Goal: Task Accomplishment & Management: Complete application form

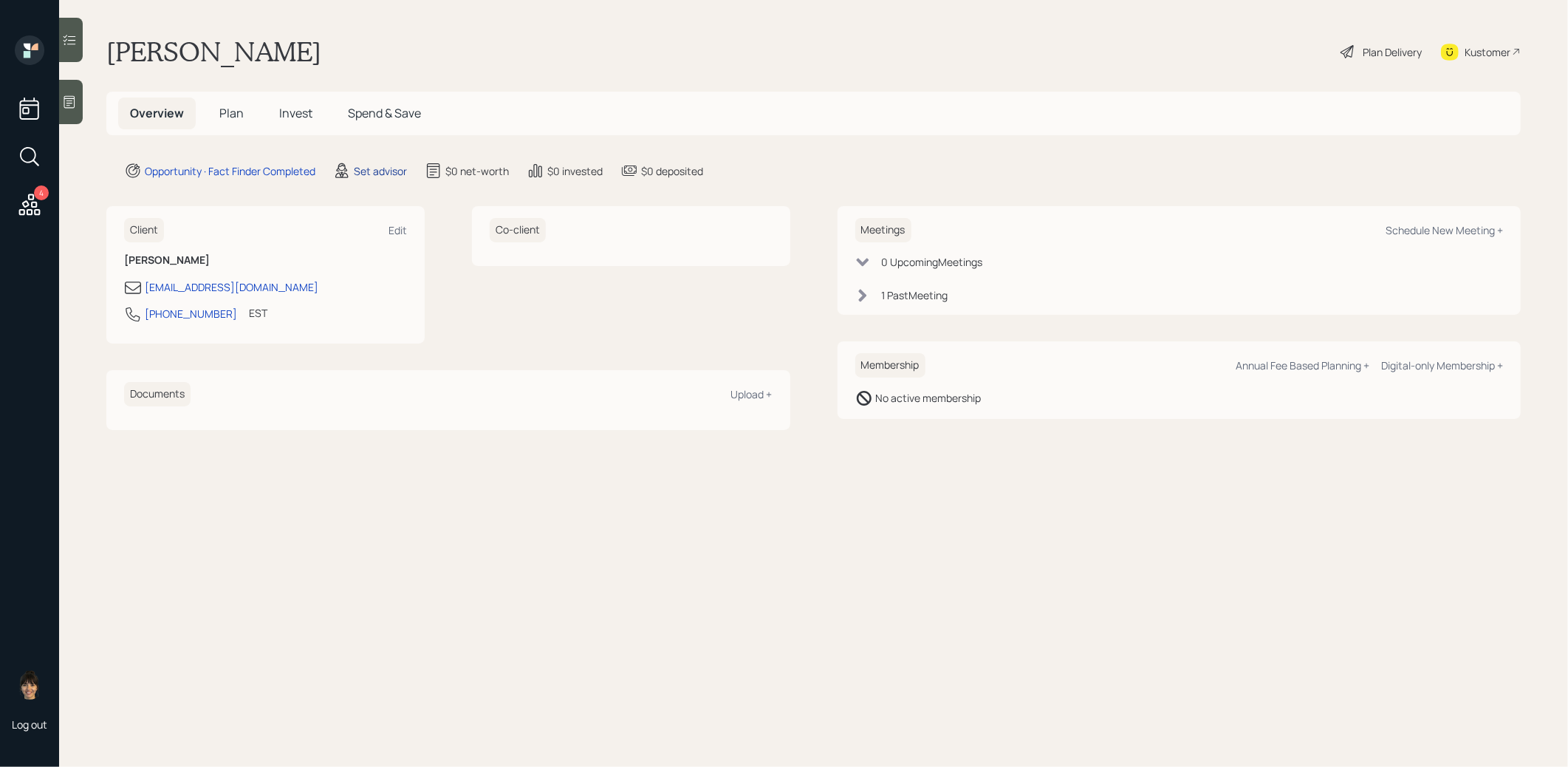
click at [381, 170] on div "Set advisor" at bounding box center [380, 171] width 54 height 16
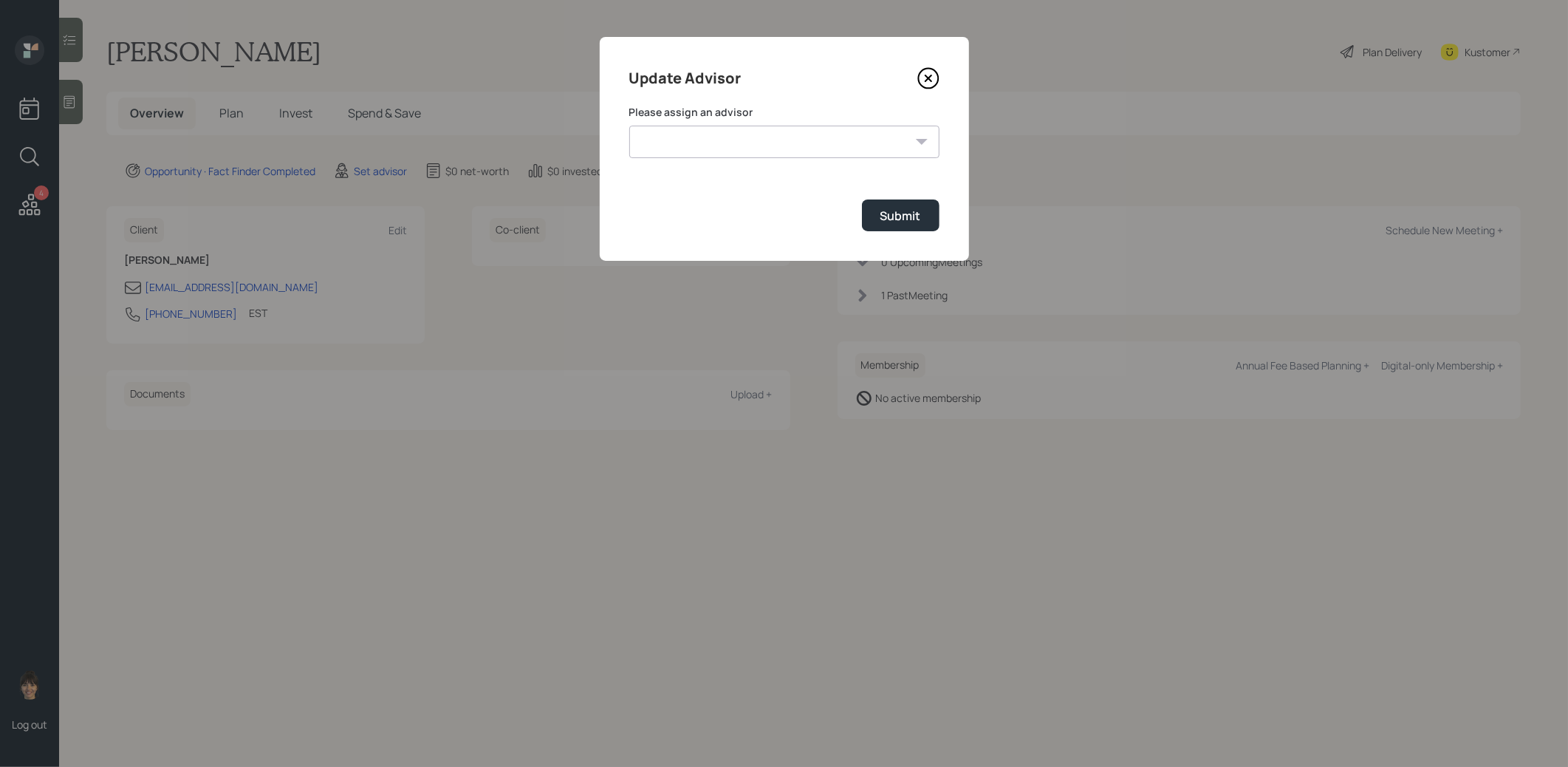
click at [751, 153] on select "[PERSON_NAME] [PERSON_NAME] [PERSON_NAME] End [PERSON_NAME] [PERSON_NAME] [PERS…" at bounding box center [784, 142] width 310 height 33
select select "8b79112e-3cfb-44f9-89e7-15267fe946c1"
click at [629, 126] on select "[PERSON_NAME] [PERSON_NAME] [PERSON_NAME] End [PERSON_NAME] [PERSON_NAME] [PERS…" at bounding box center [784, 142] width 310 height 33
click at [876, 212] on button "Submit" at bounding box center [900, 215] width 78 height 32
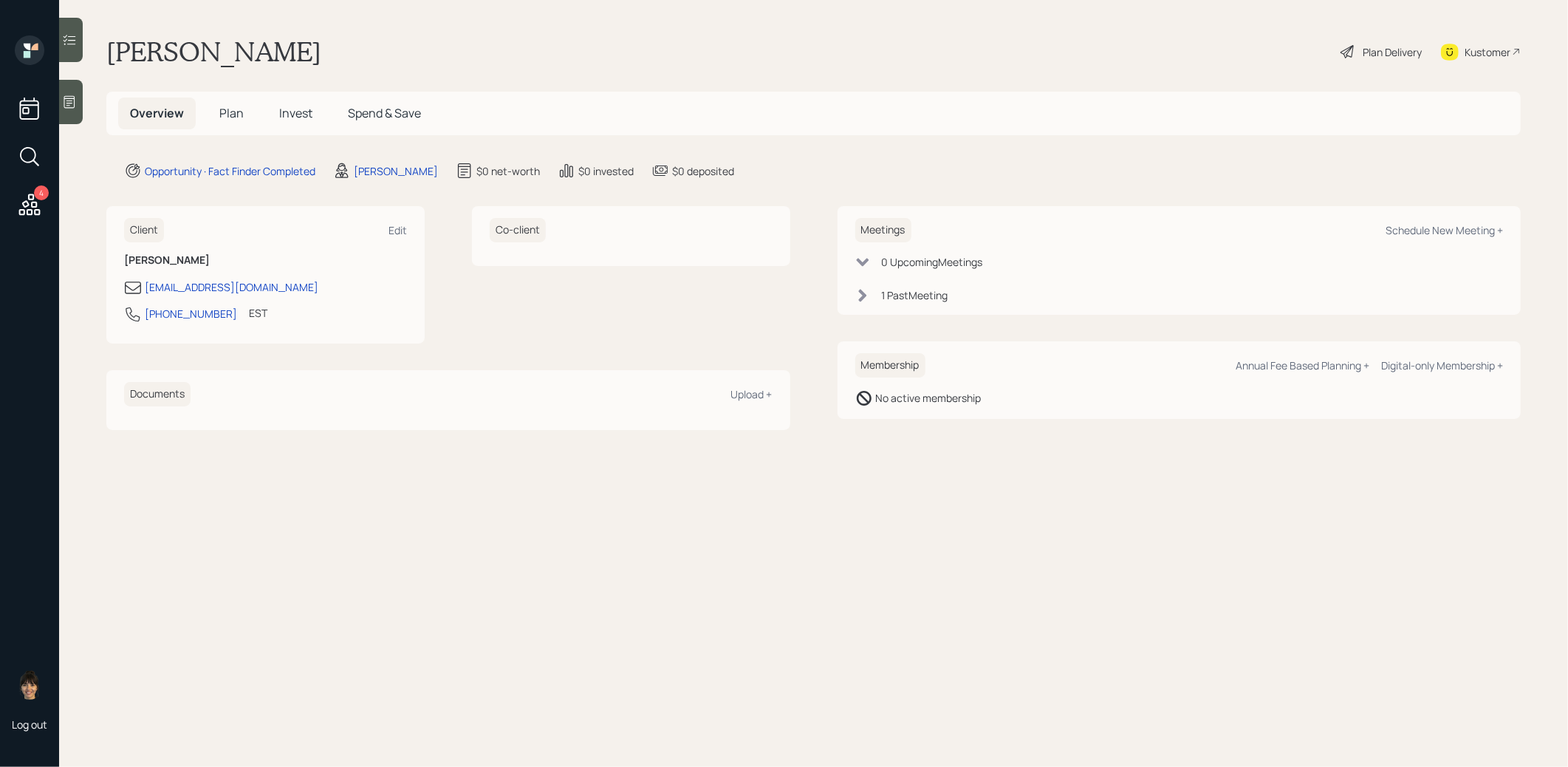
click at [64, 106] on icon at bounding box center [70, 102] width 11 height 12
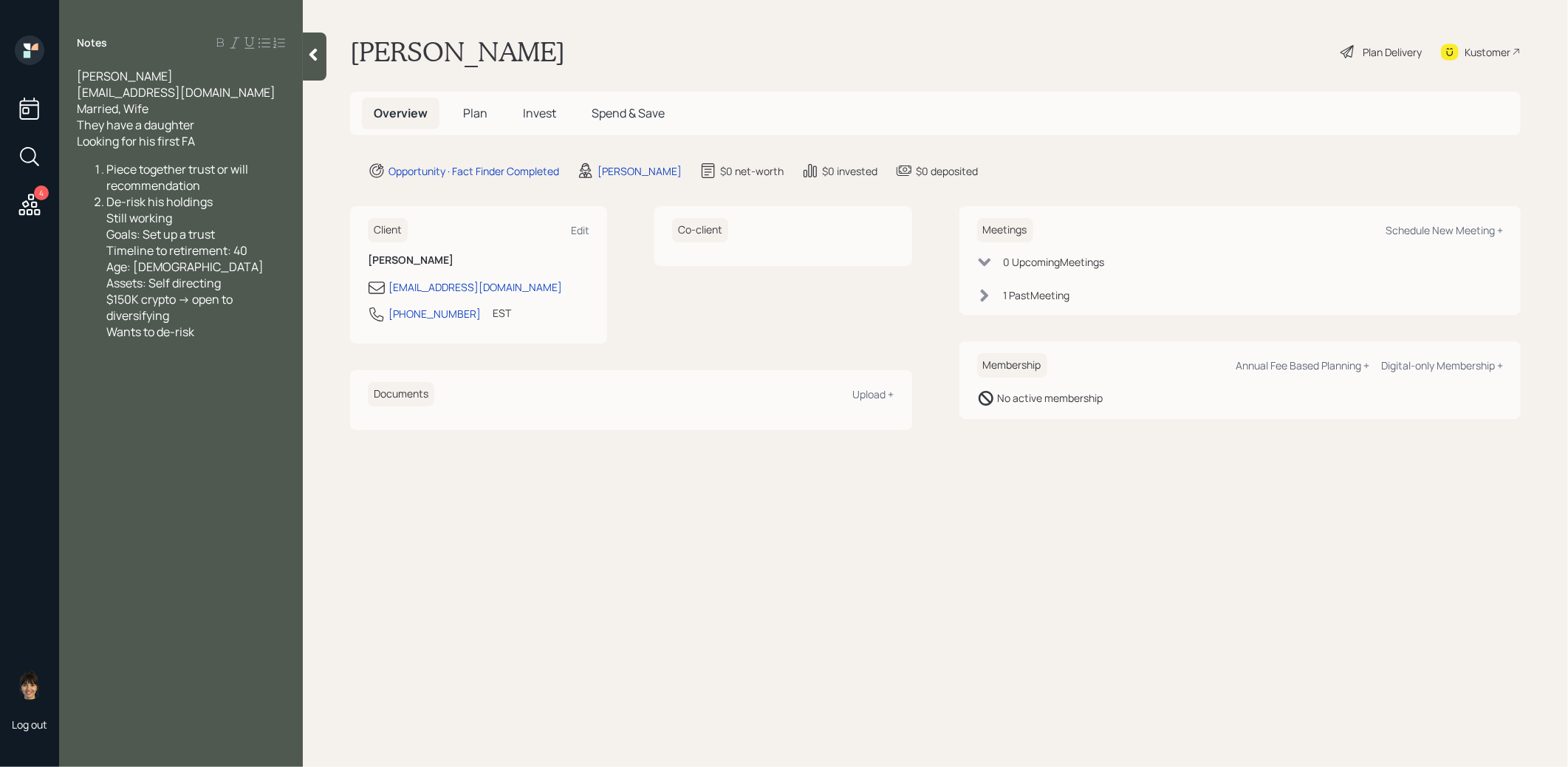
click at [476, 109] on span "Plan" at bounding box center [475, 113] width 24 height 16
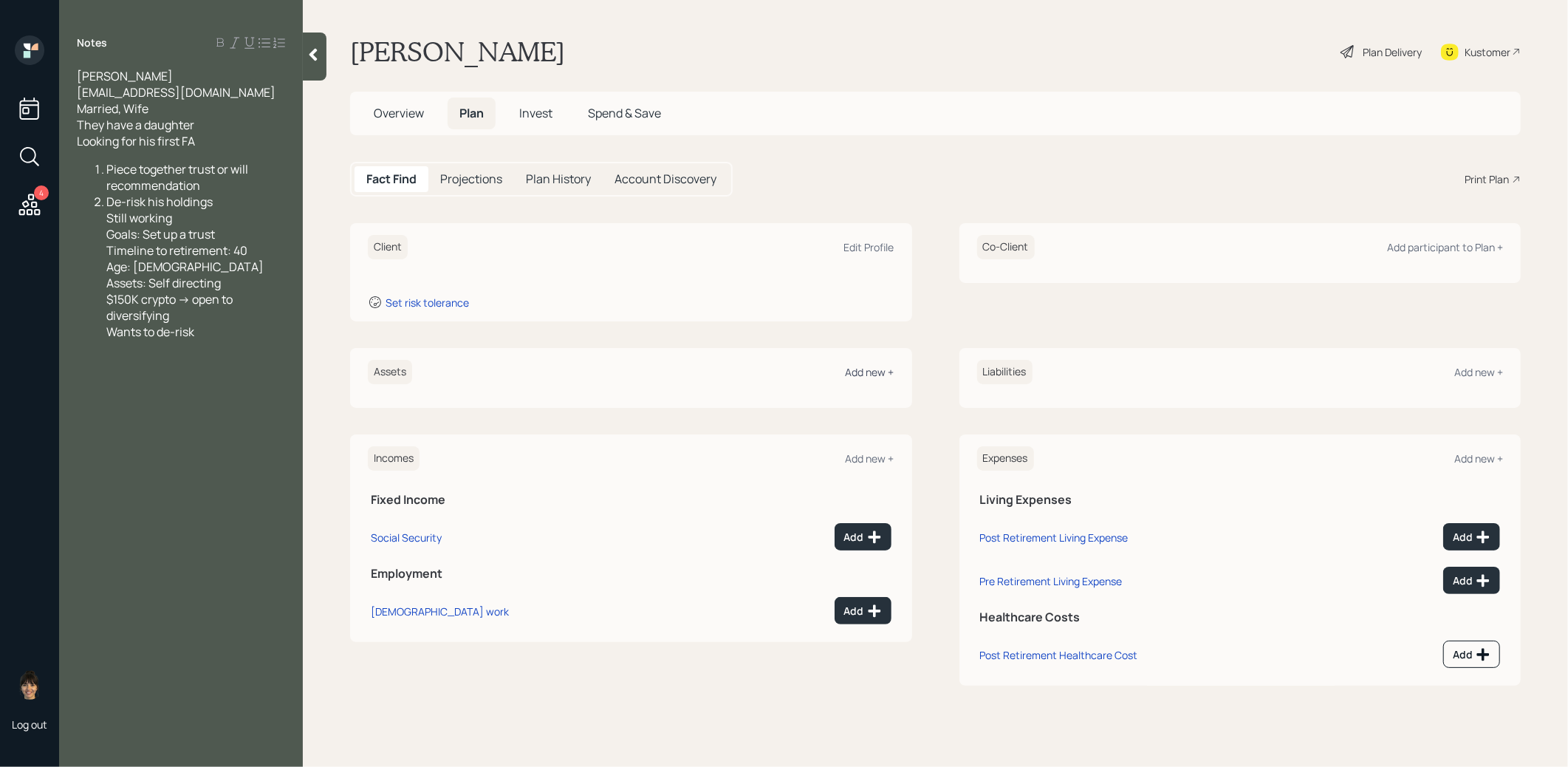
click at [858, 375] on div "Add new +" at bounding box center [870, 371] width 49 height 14
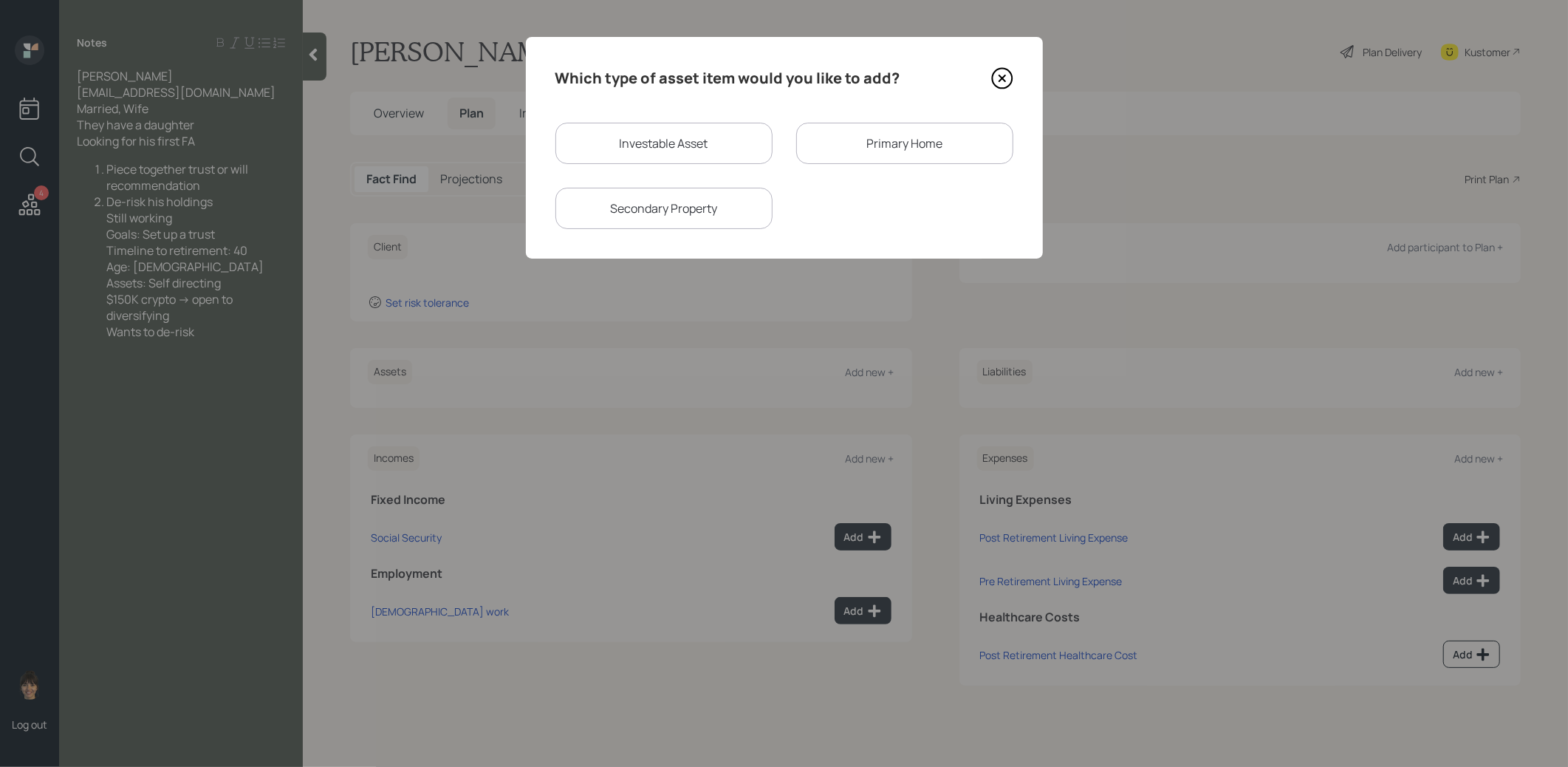
click at [687, 146] on div "Investable Asset" at bounding box center [663, 143] width 217 height 41
select select "taxable"
select select "balanced"
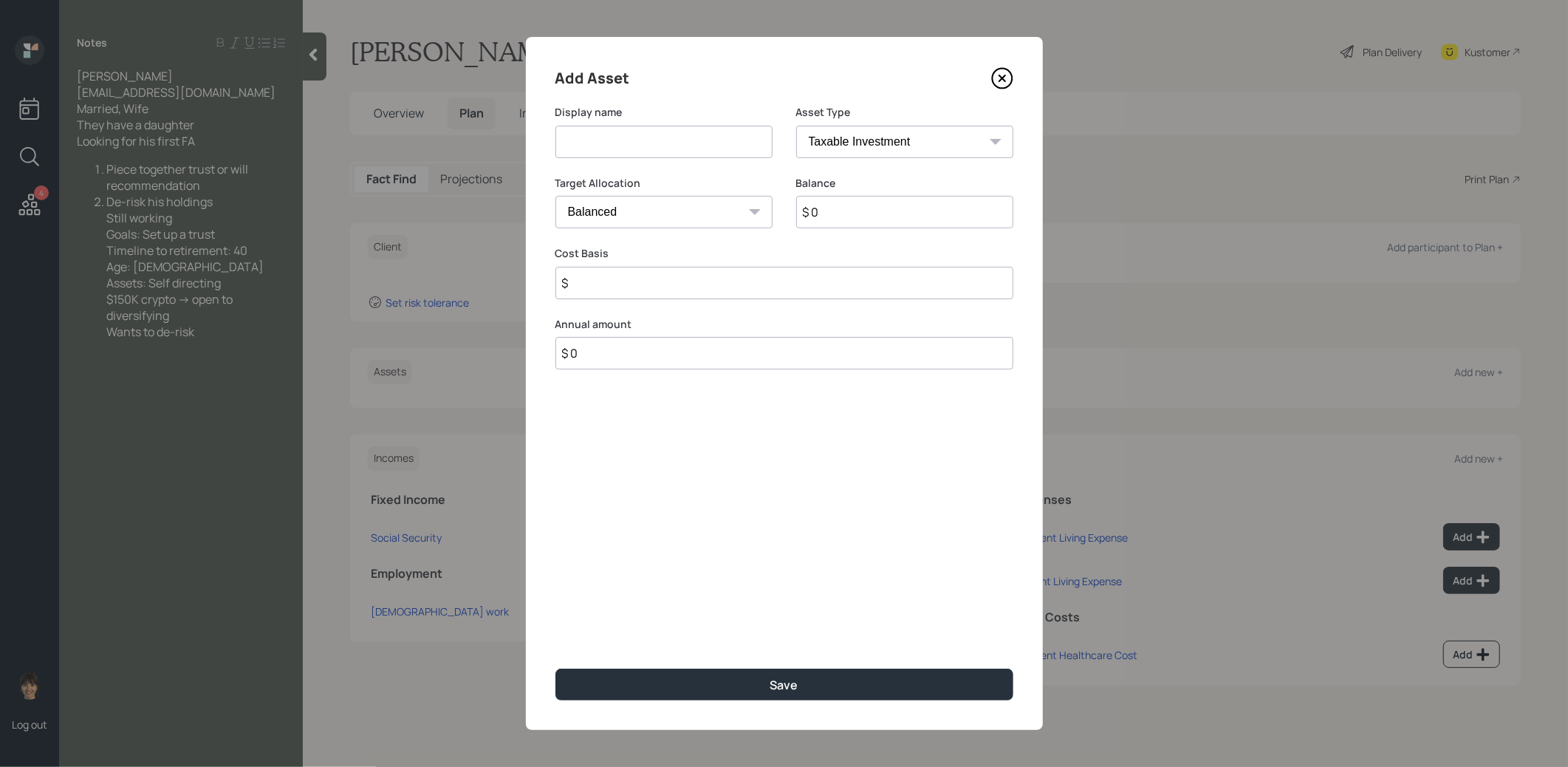
click at [664, 146] on input at bounding box center [663, 142] width 217 height 33
type input "Brokerage (Crypto)"
click at [889, 212] on input "$ 0" at bounding box center [904, 211] width 217 height 33
type input "$ 150,000"
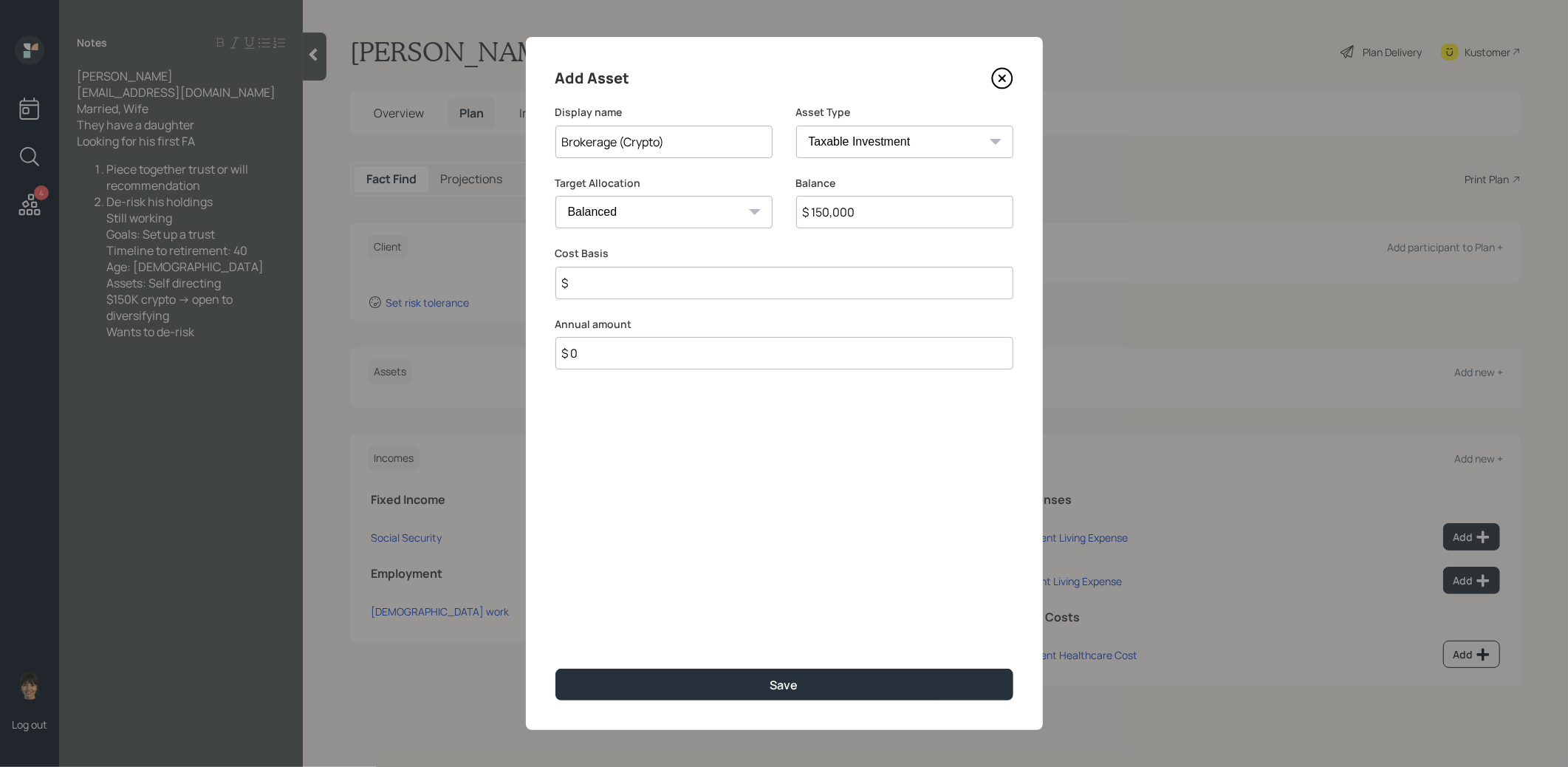
click at [784, 272] on input "$" at bounding box center [784, 283] width 458 height 33
type input "$ 50,000"
click at [675, 680] on button "Save" at bounding box center [784, 684] width 458 height 32
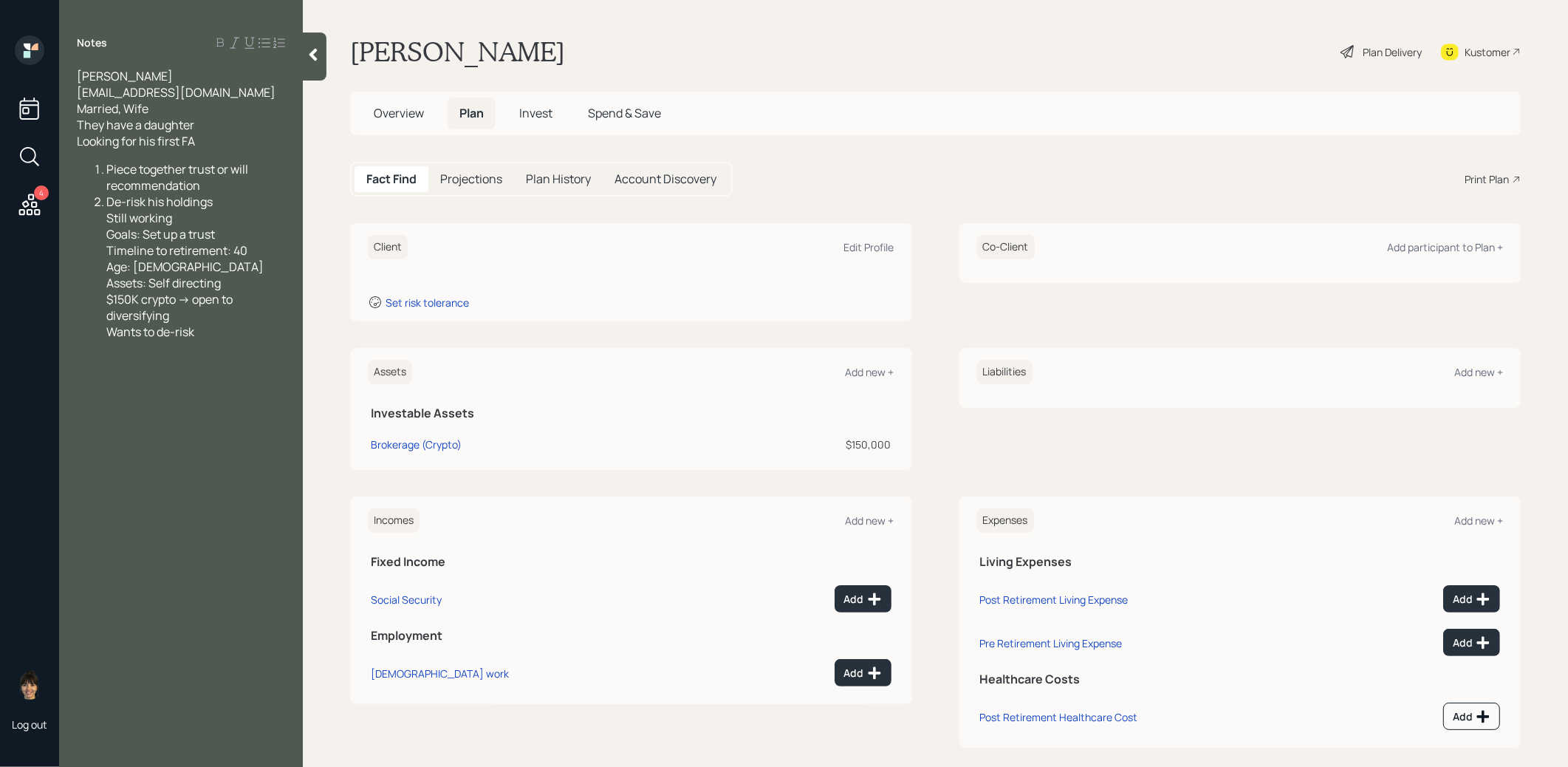
click at [403, 119] on span "Overview" at bounding box center [398, 113] width 50 height 16
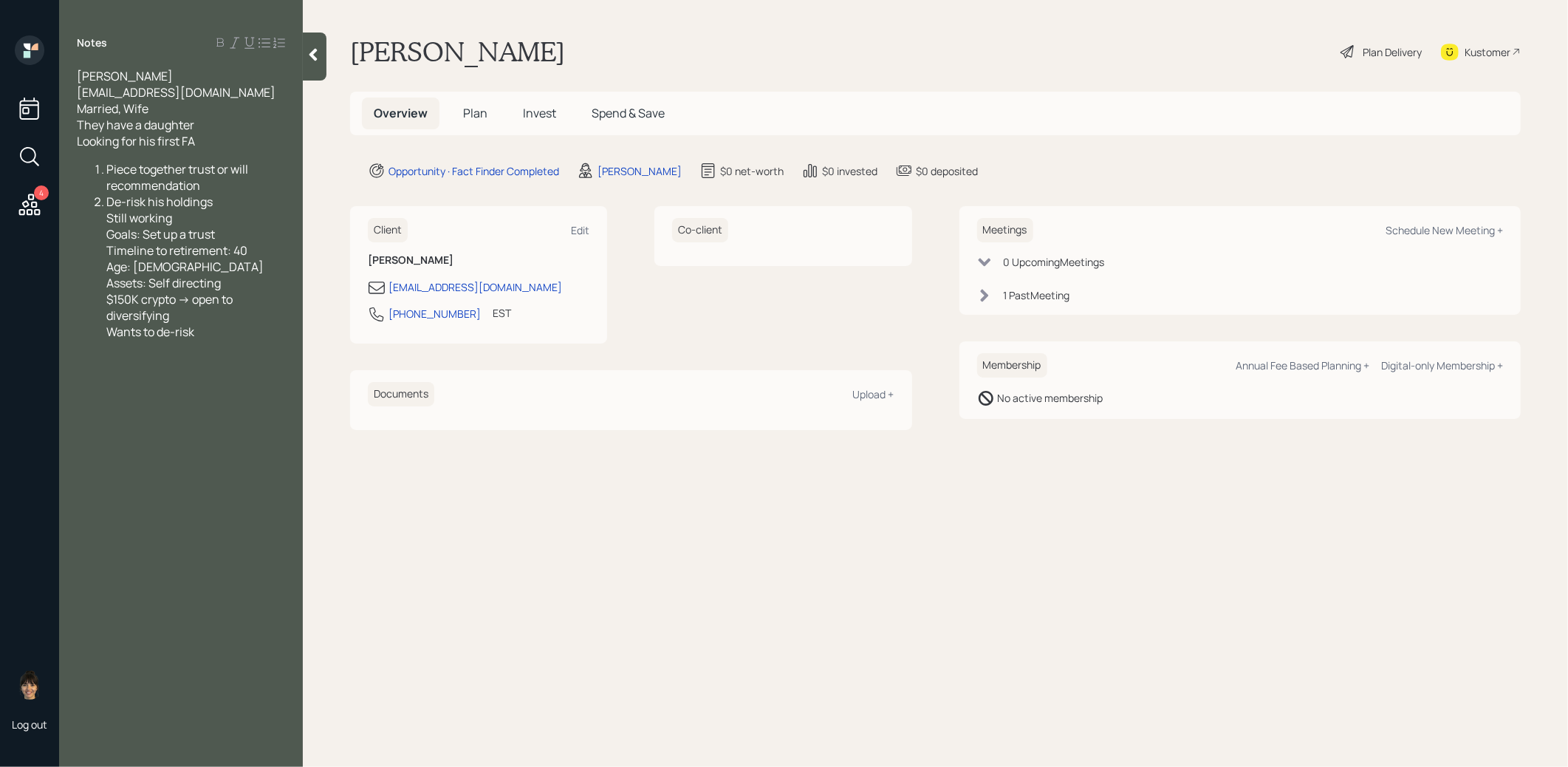
click at [481, 117] on span "Plan" at bounding box center [475, 113] width 24 height 16
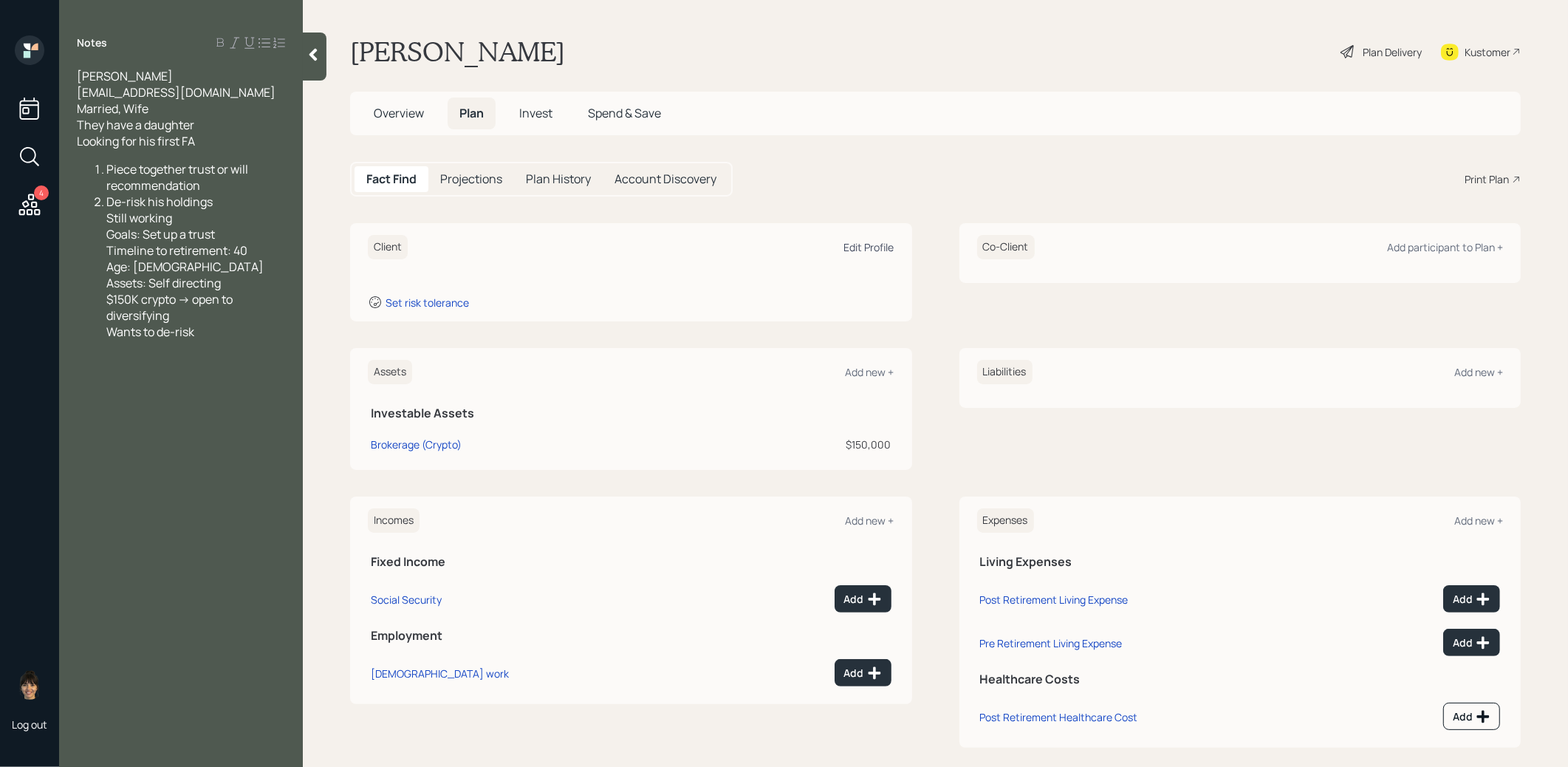
click at [861, 248] on div "Edit Profile" at bounding box center [869, 246] width 50 height 14
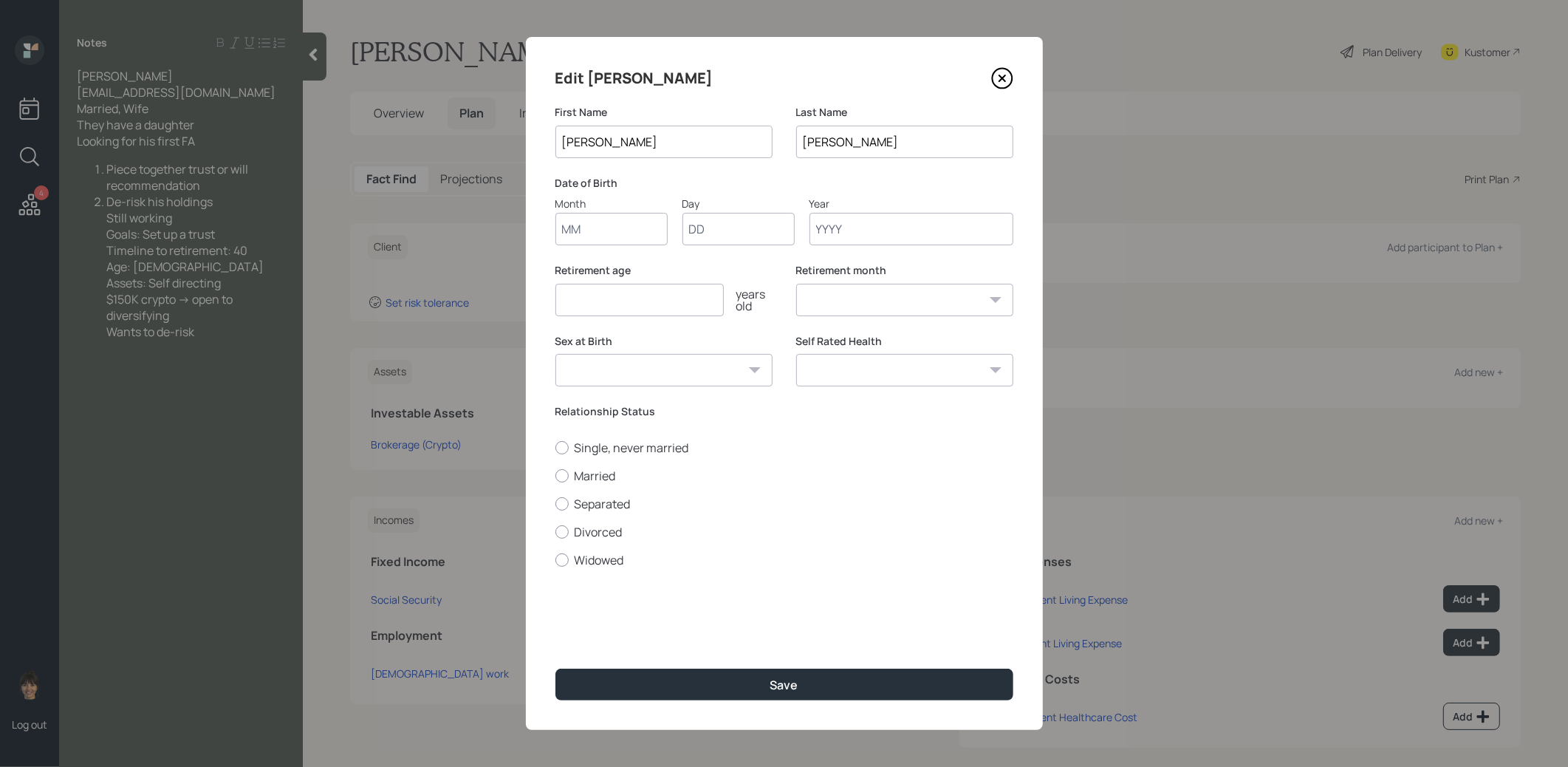
click at [594, 230] on input "Month" at bounding box center [611, 228] width 112 height 33
type input "01"
type input "1985"
select select "1"
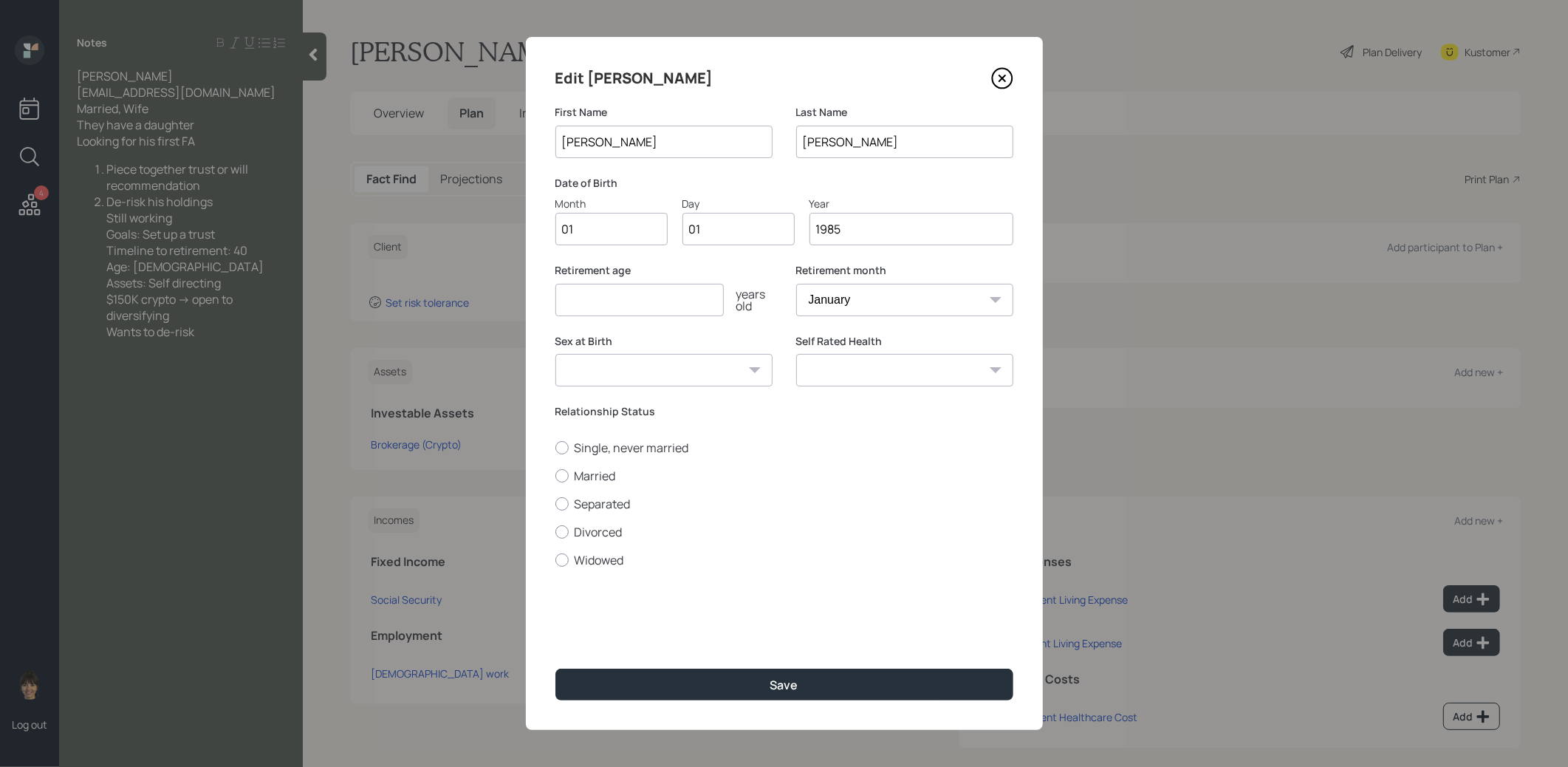
type input "1985"
click at [575, 298] on input "number" at bounding box center [639, 300] width 168 height 33
type input "67"
click at [561, 477] on div at bounding box center [562, 476] width 13 height 13
click at [555, 476] on input "Married" at bounding box center [554, 475] width 1 height 1
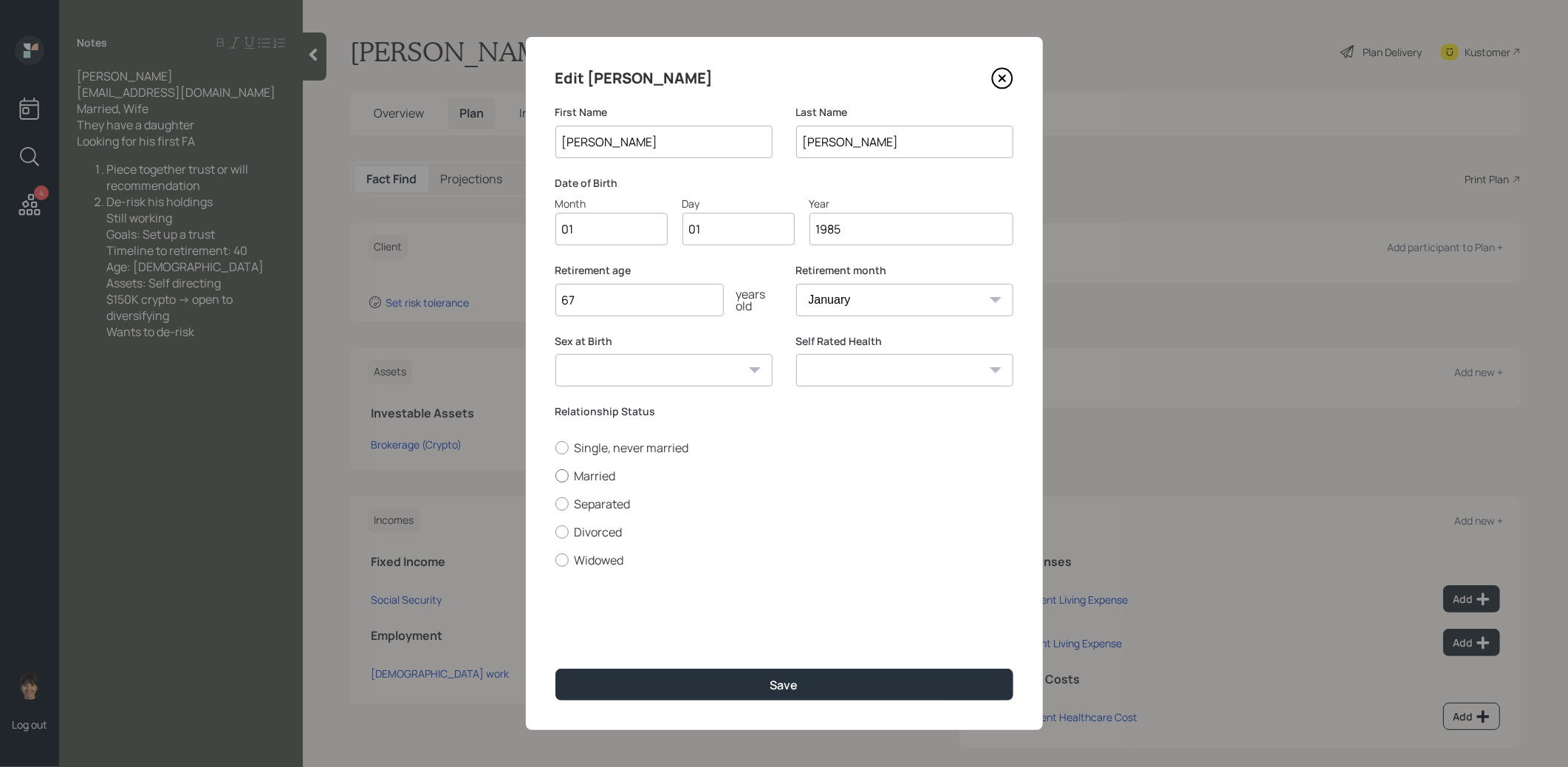
radio input "true"
click at [640, 368] on select "[DEMOGRAPHIC_DATA] [DEMOGRAPHIC_DATA] Other / Prefer not to say" at bounding box center [663, 370] width 217 height 33
select select "[DEMOGRAPHIC_DATA]"
click at [555, 354] on select "[DEMOGRAPHIC_DATA] [DEMOGRAPHIC_DATA] Other / Prefer not to say" at bounding box center [663, 370] width 217 height 33
click at [682, 679] on button "Save" at bounding box center [784, 684] width 458 height 32
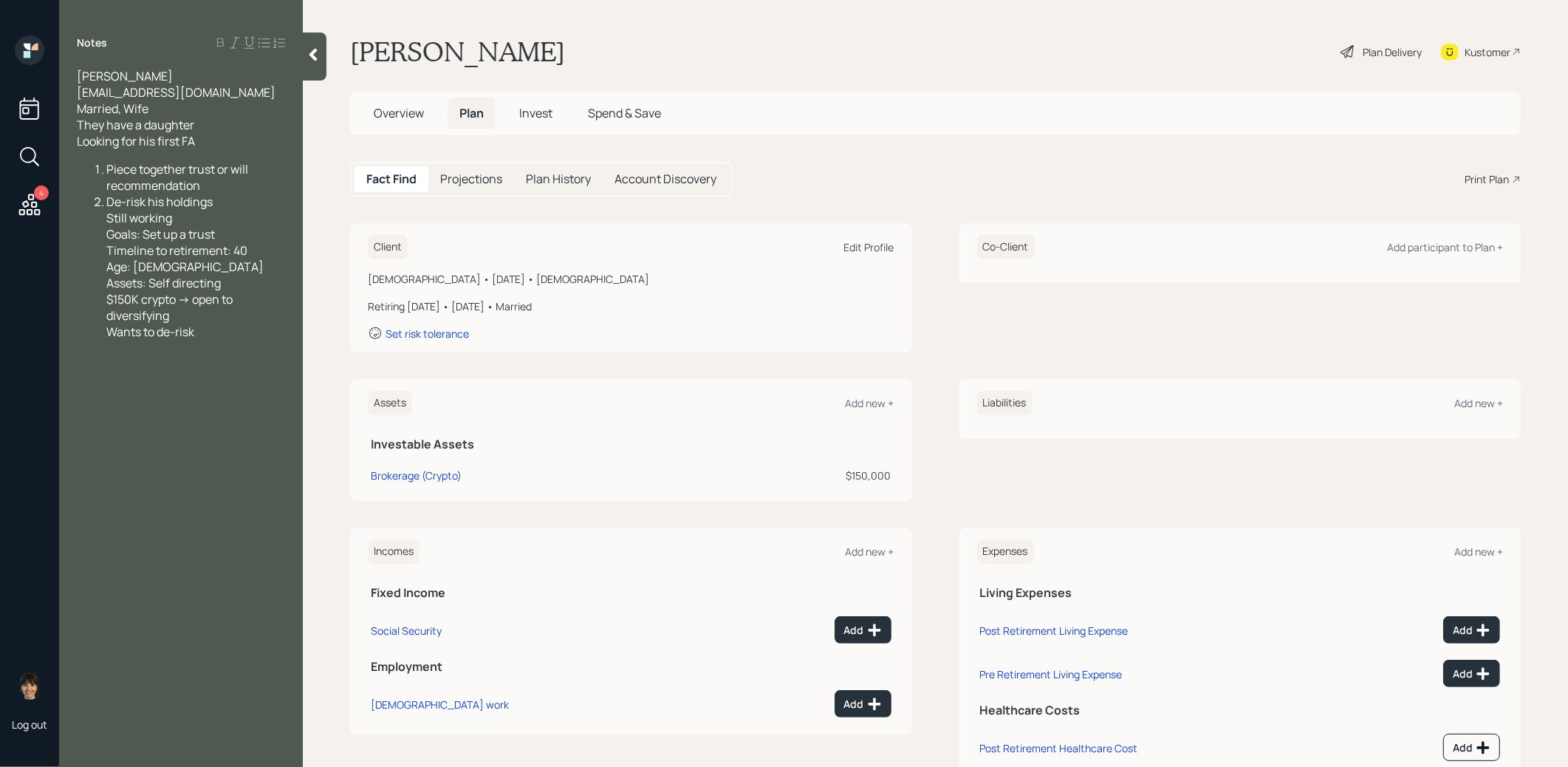
click at [878, 243] on div "Edit Profile" at bounding box center [869, 246] width 50 height 14
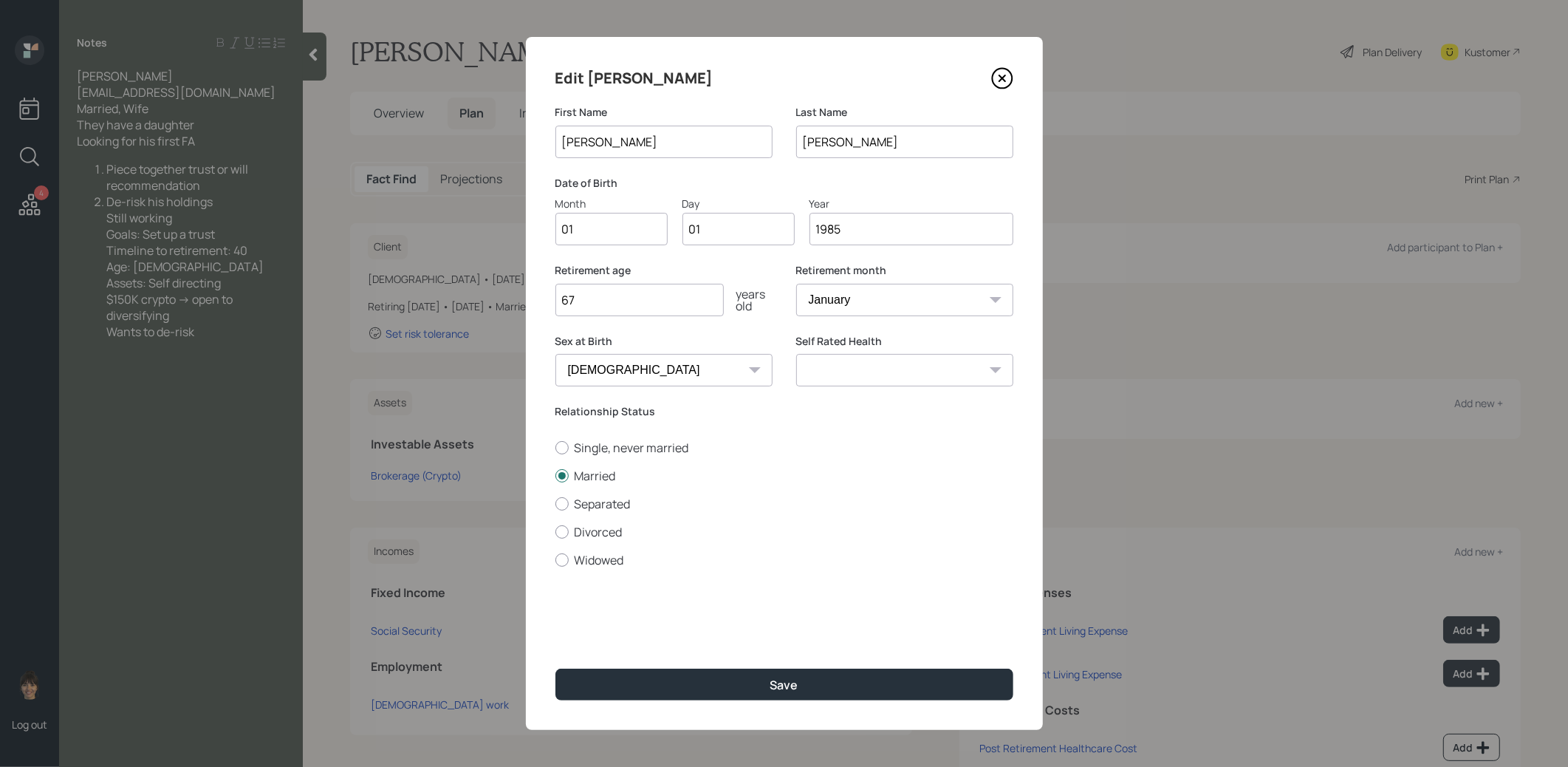
click at [862, 217] on input "1985" at bounding box center [911, 228] width 204 height 33
click at [851, 227] on input "1985" at bounding box center [911, 228] width 204 height 33
type input "1990"
click at [750, 679] on button "Save" at bounding box center [784, 684] width 458 height 32
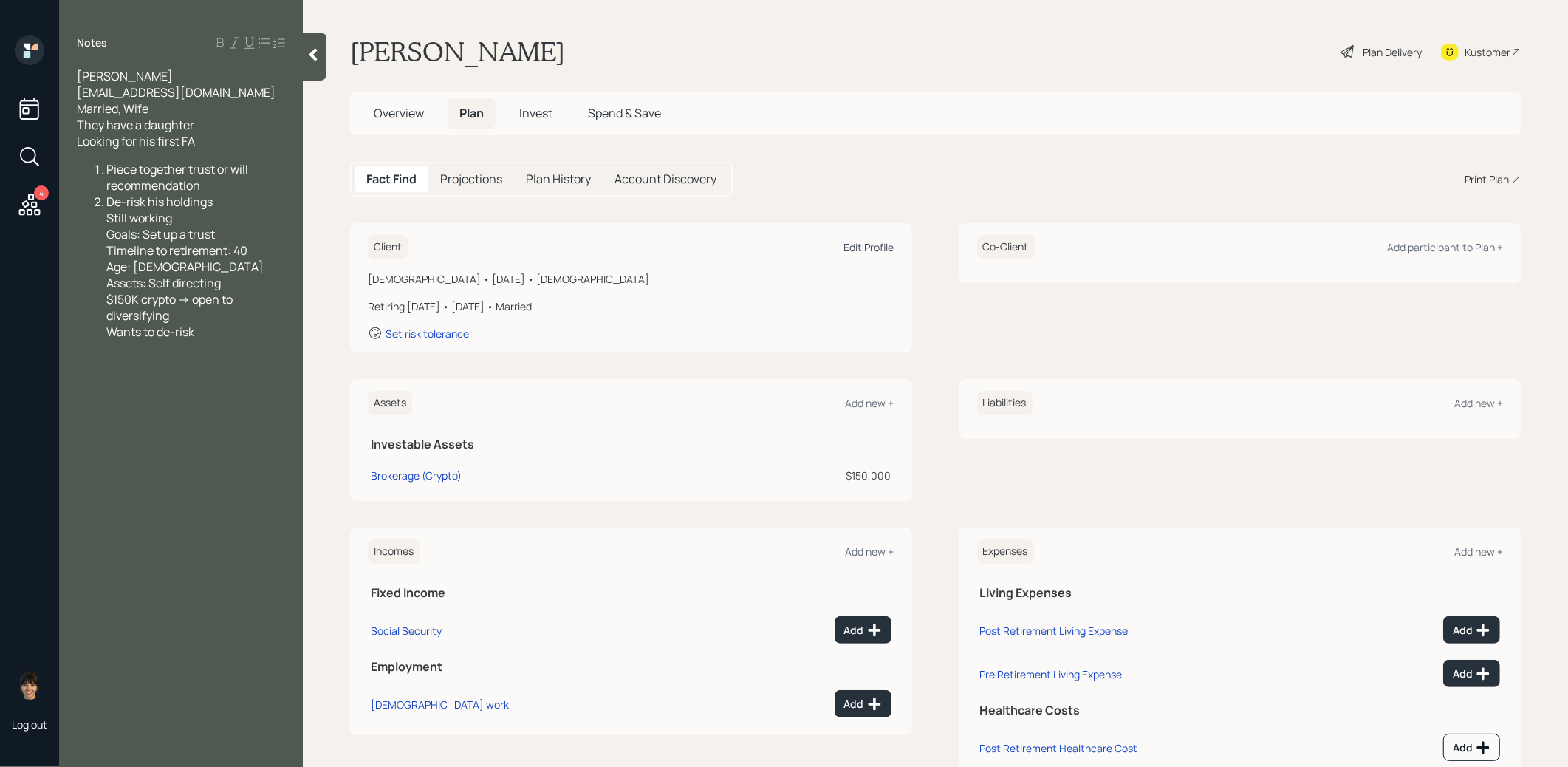
click at [862, 247] on div "Edit Profile" at bounding box center [869, 246] width 50 height 14
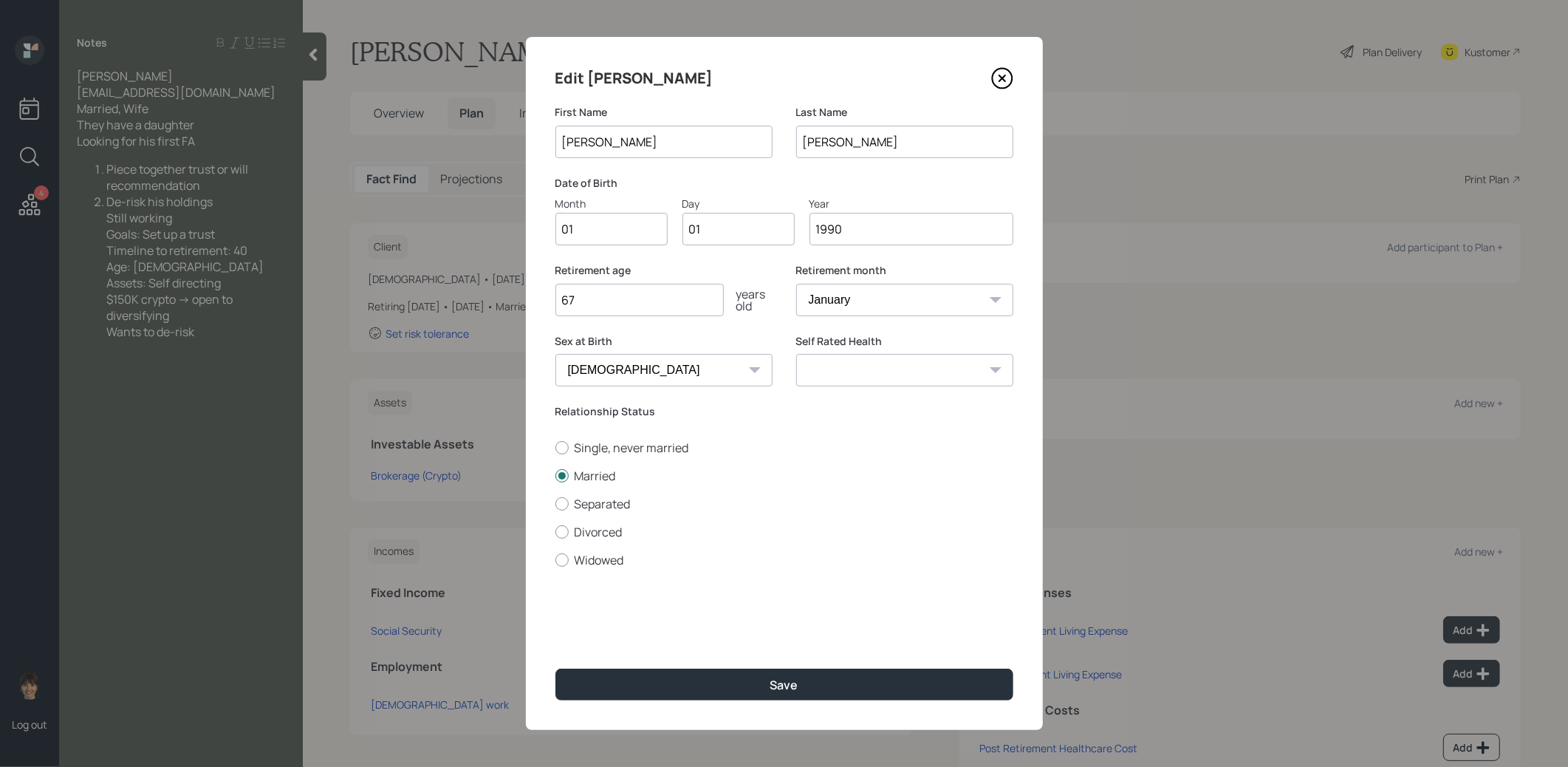
click at [843, 227] on input "1990" at bounding box center [911, 228] width 204 height 33
type input "1991"
click at [752, 679] on button "Save" at bounding box center [784, 684] width 458 height 32
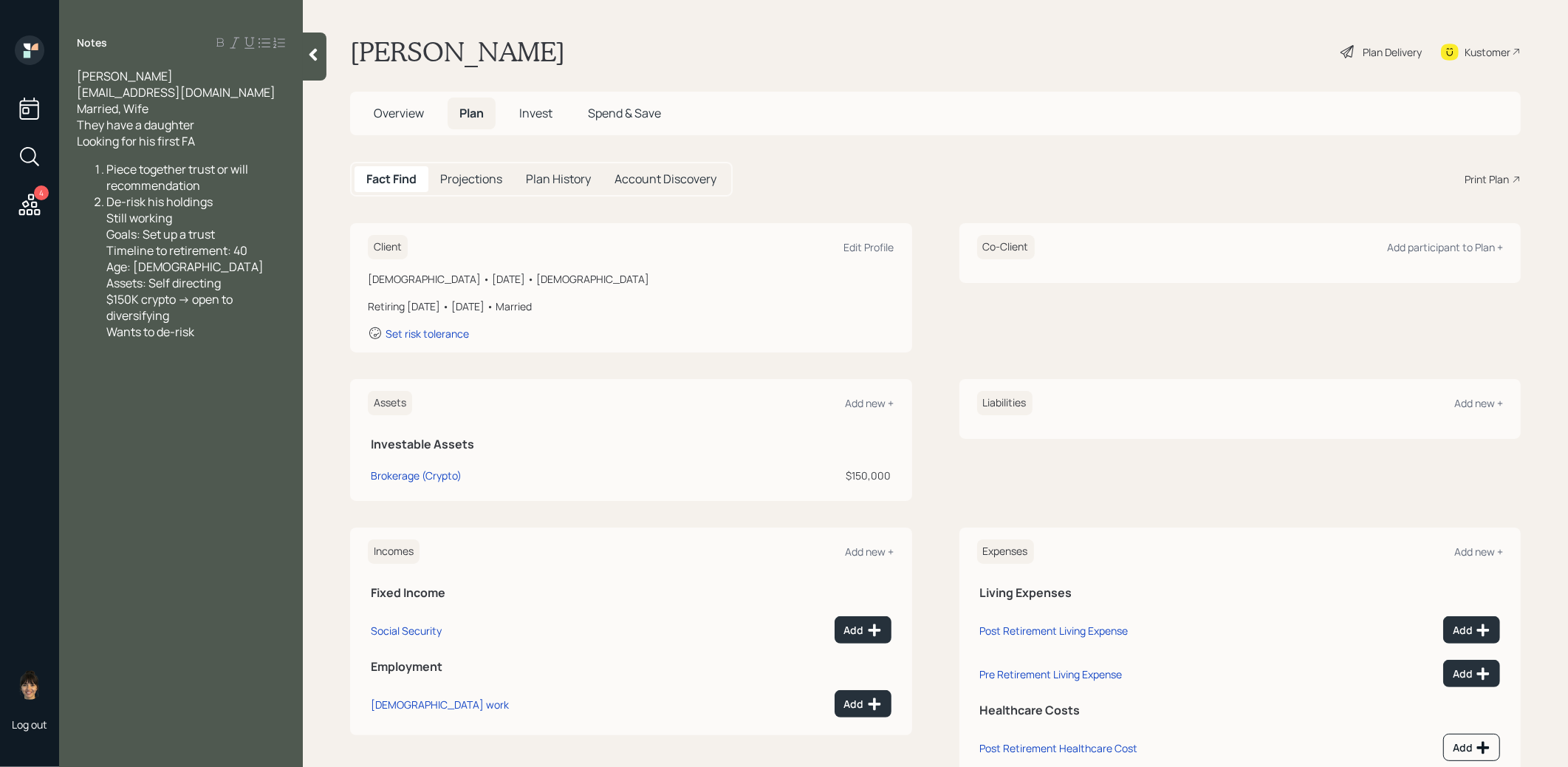
scroll to position [45, 0]
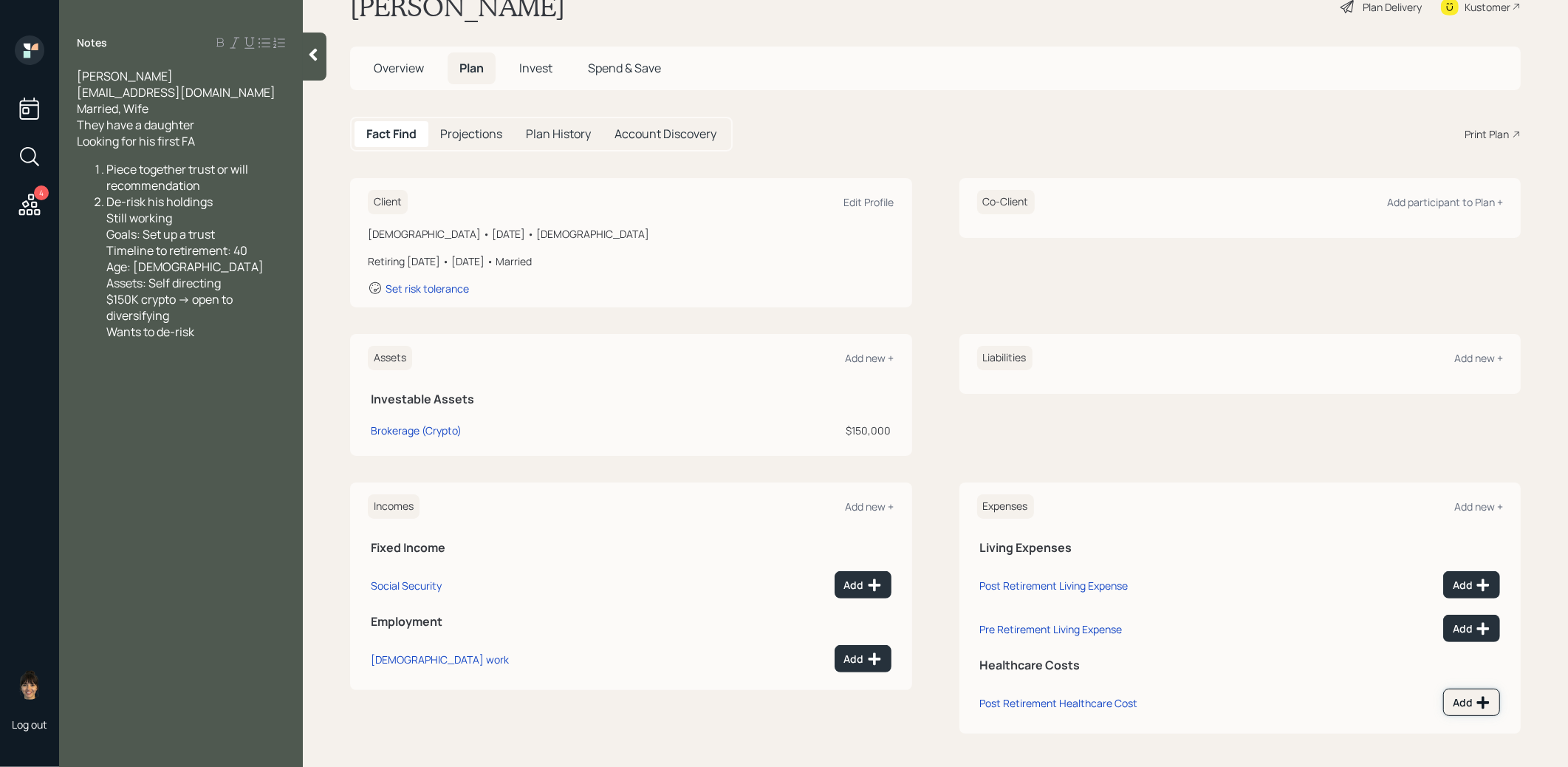
click at [1459, 700] on div "Add" at bounding box center [1471, 703] width 38 height 15
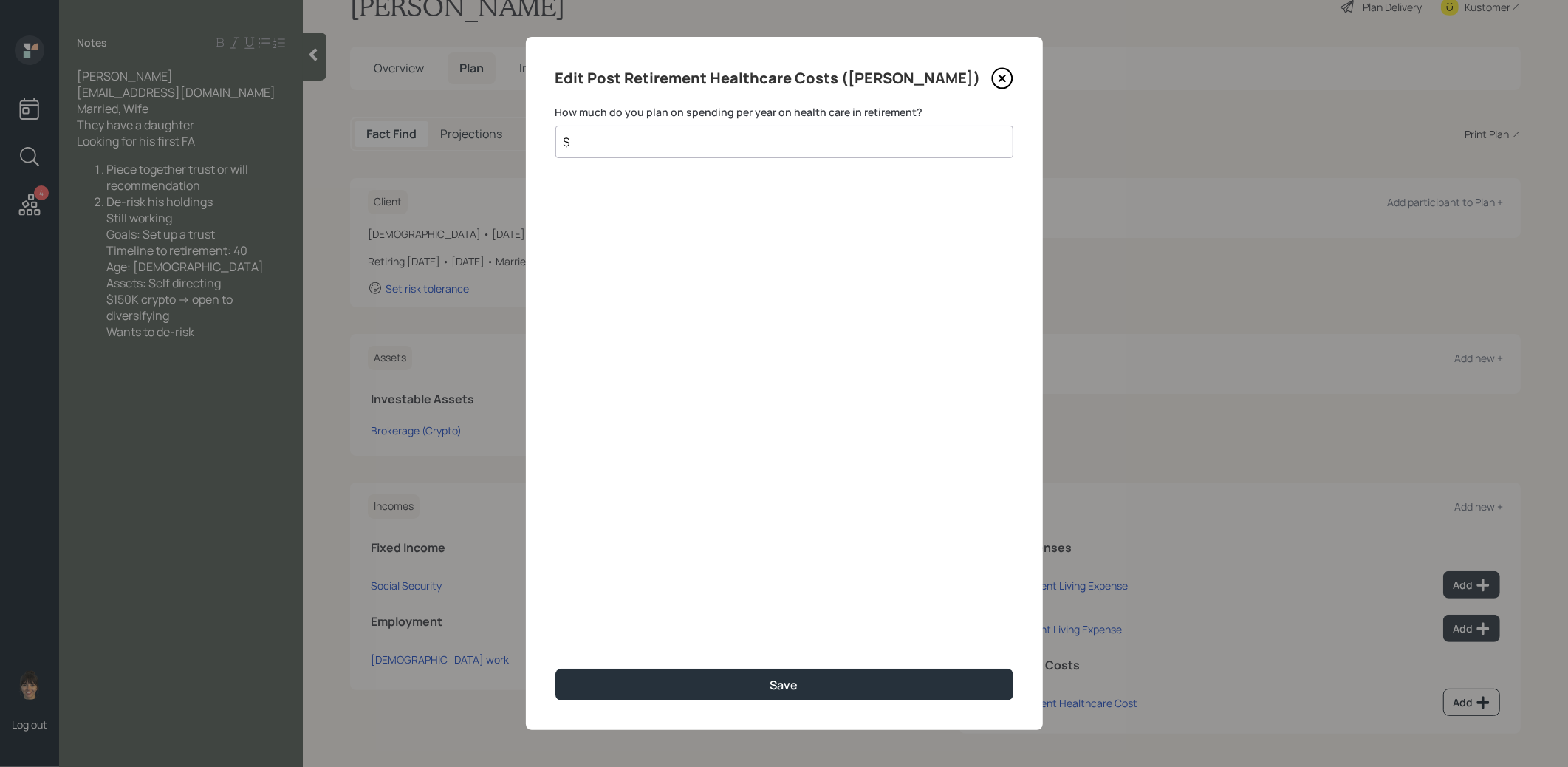
click at [1003, 80] on icon at bounding box center [1001, 78] width 6 height 6
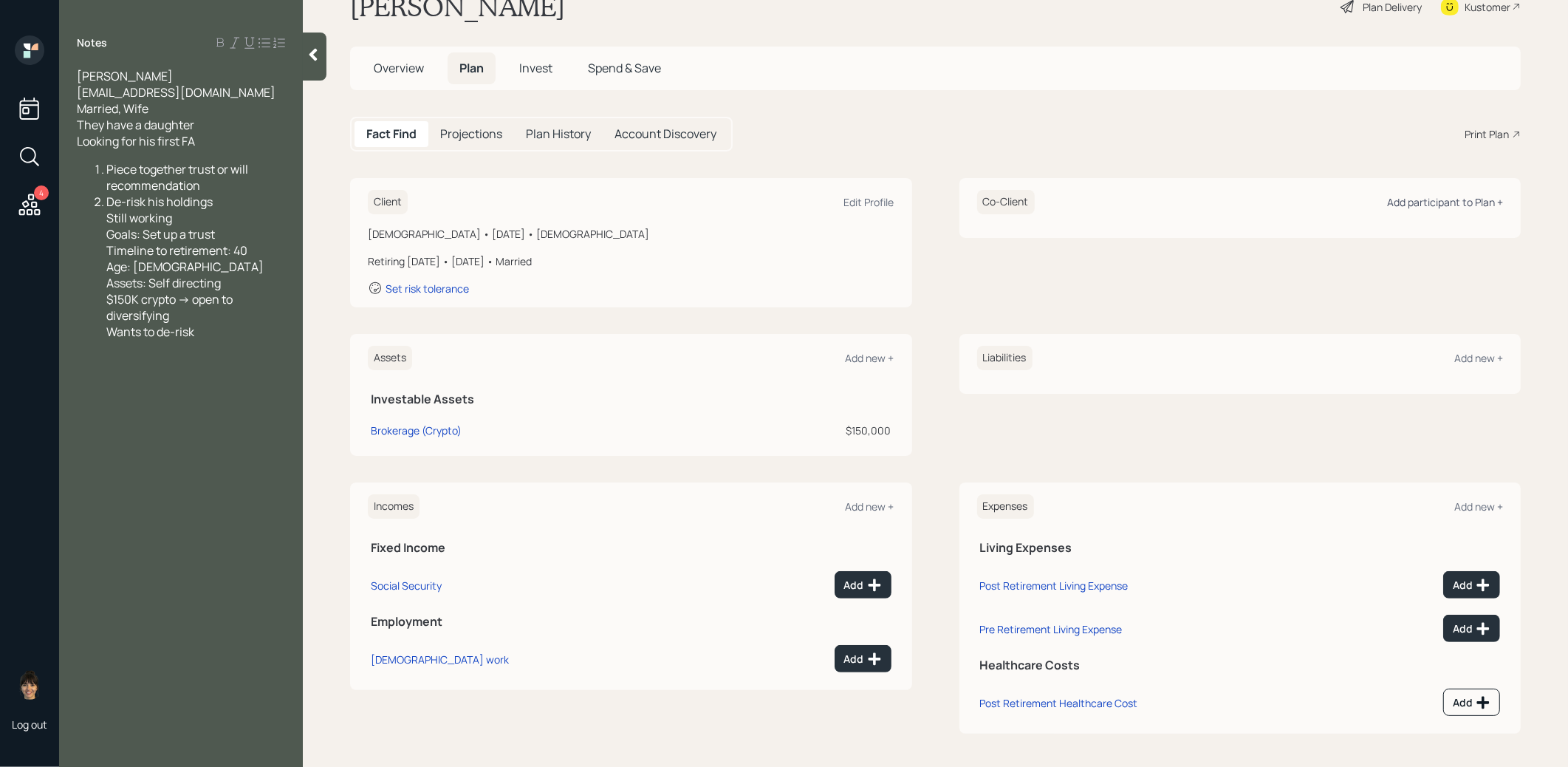
click at [1476, 198] on div "Add participant to Plan +" at bounding box center [1444, 202] width 116 height 14
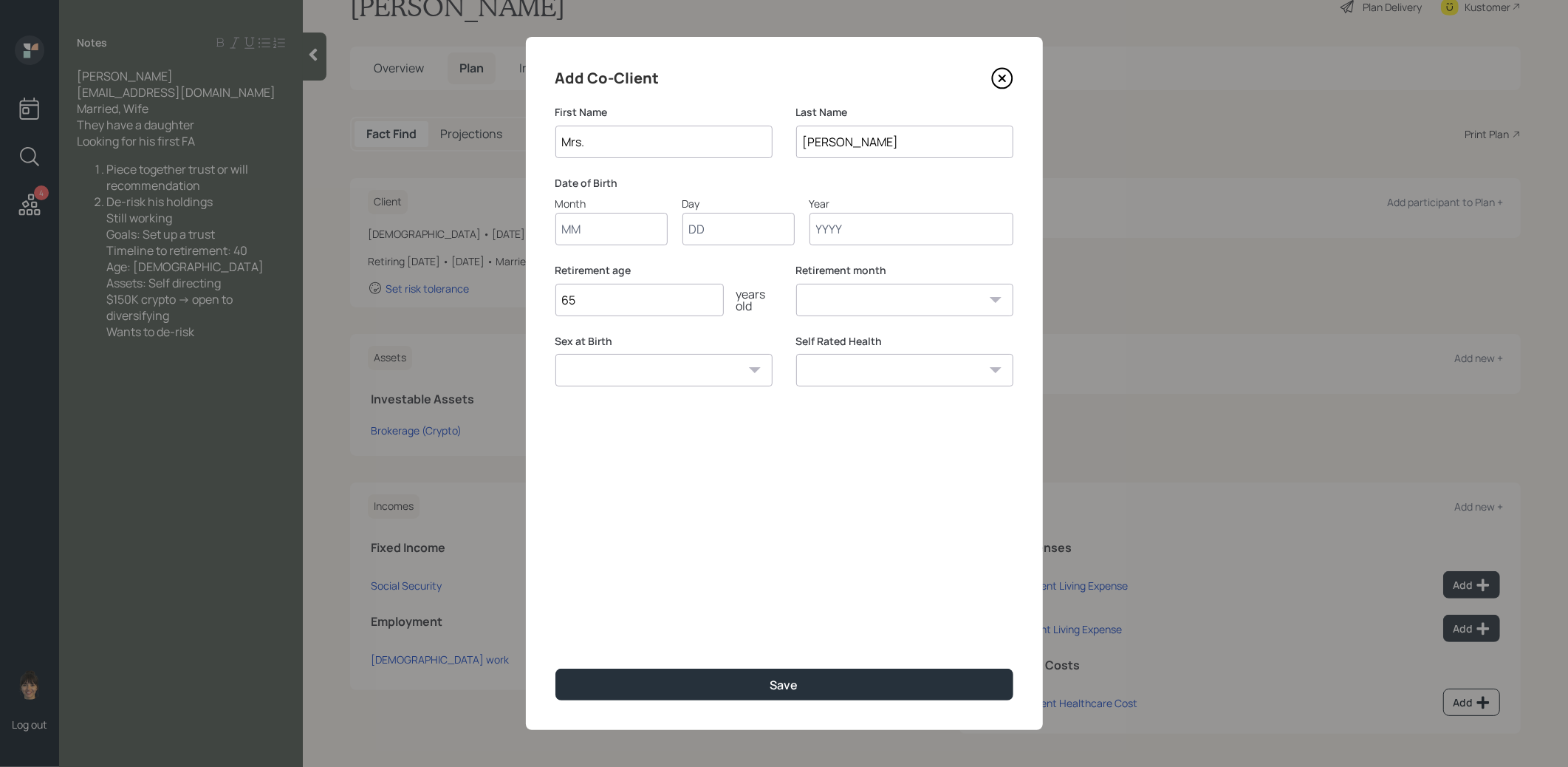
type input "Mrs."
click at [616, 232] on input "Month" at bounding box center [611, 228] width 112 height 33
type input "01"
type input "1991"
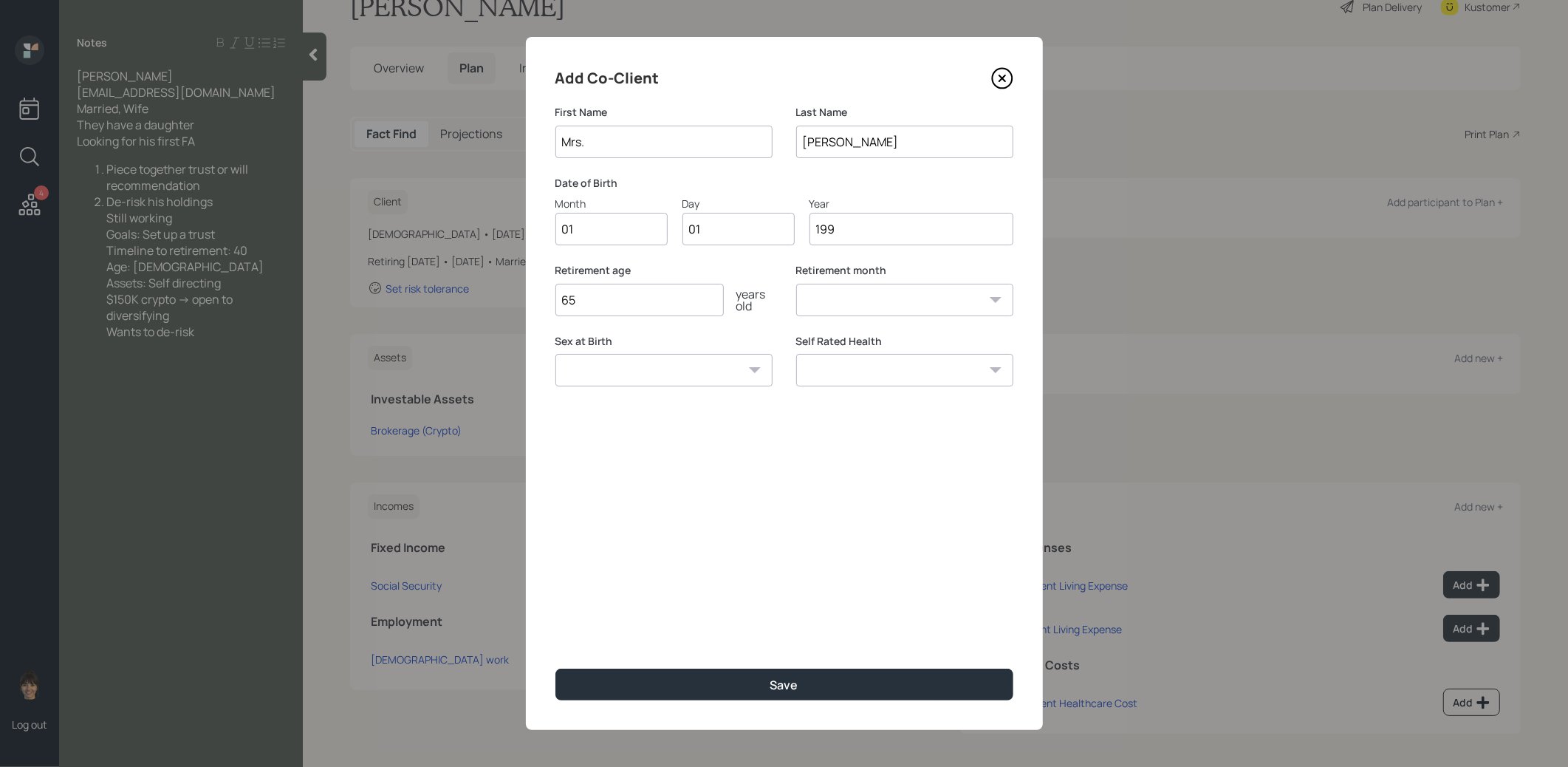
select select "1"
type input "1991"
click at [608, 367] on select "[DEMOGRAPHIC_DATA] [DEMOGRAPHIC_DATA] Other / Prefer not to say" at bounding box center [663, 370] width 217 height 33
select select "[DEMOGRAPHIC_DATA]"
click at [555, 354] on select "[DEMOGRAPHIC_DATA] [DEMOGRAPHIC_DATA] Other / Prefer not to say" at bounding box center [663, 370] width 217 height 33
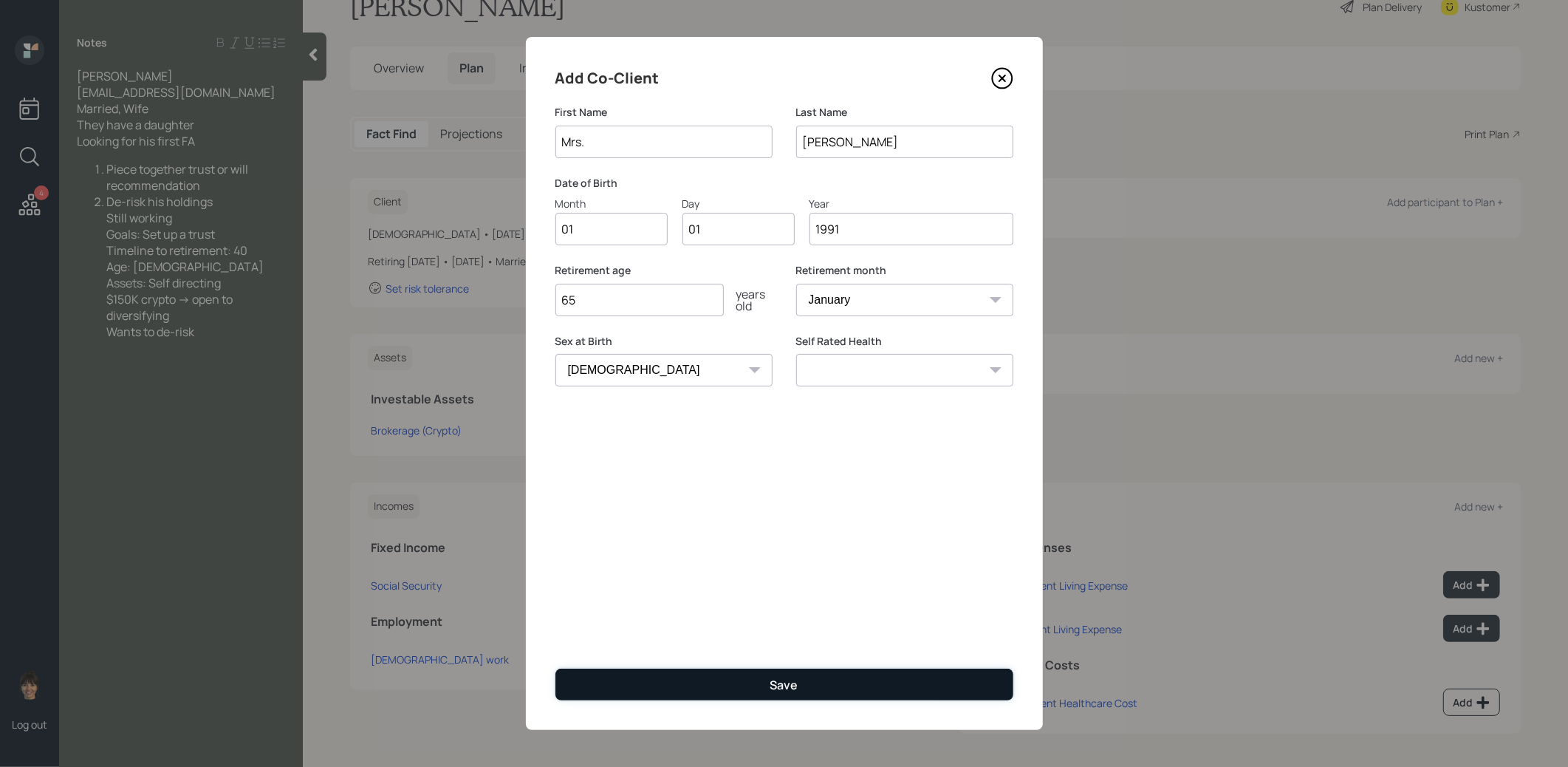
click at [623, 685] on button "Save" at bounding box center [784, 684] width 458 height 32
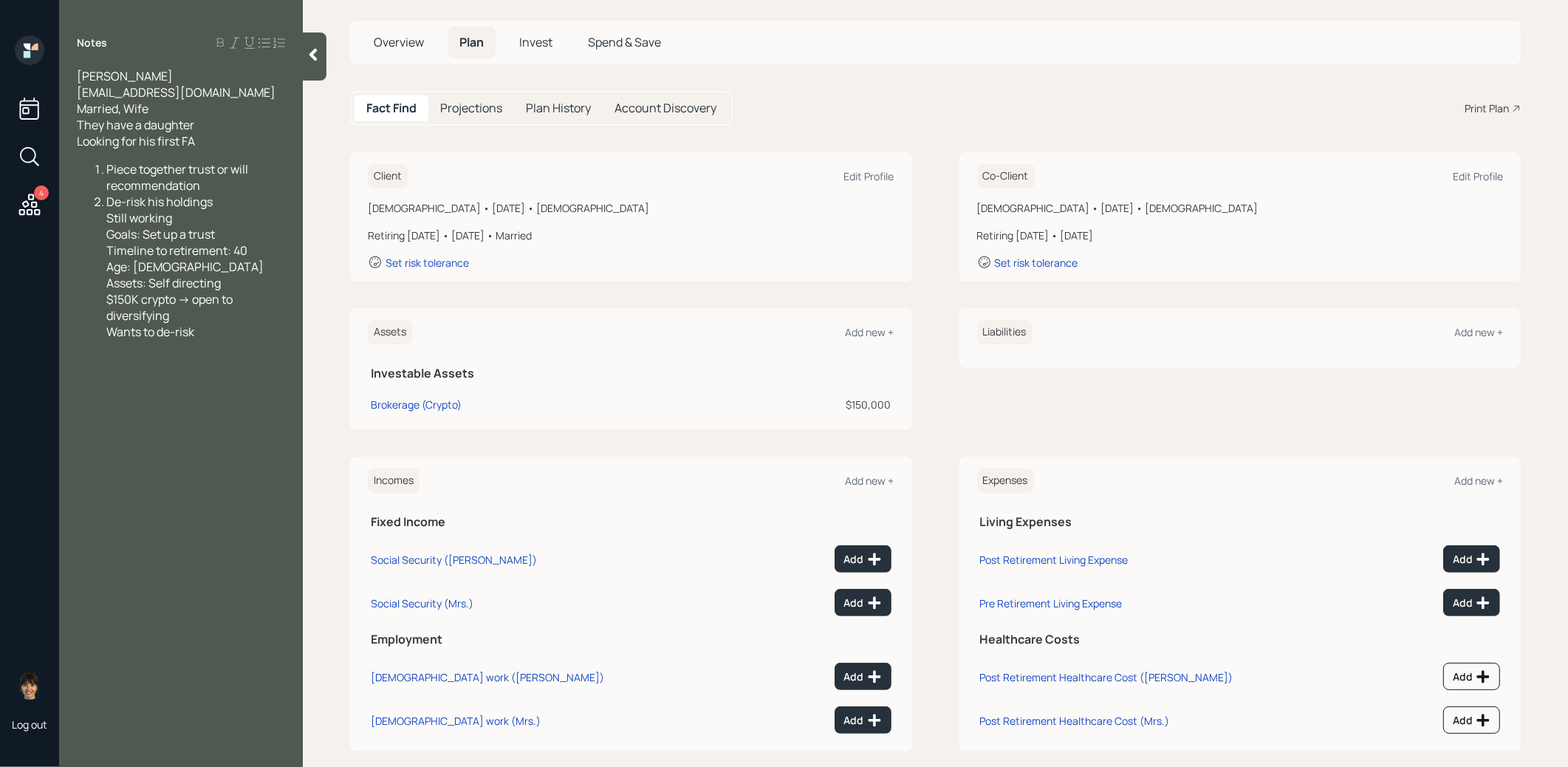
scroll to position [88, 0]
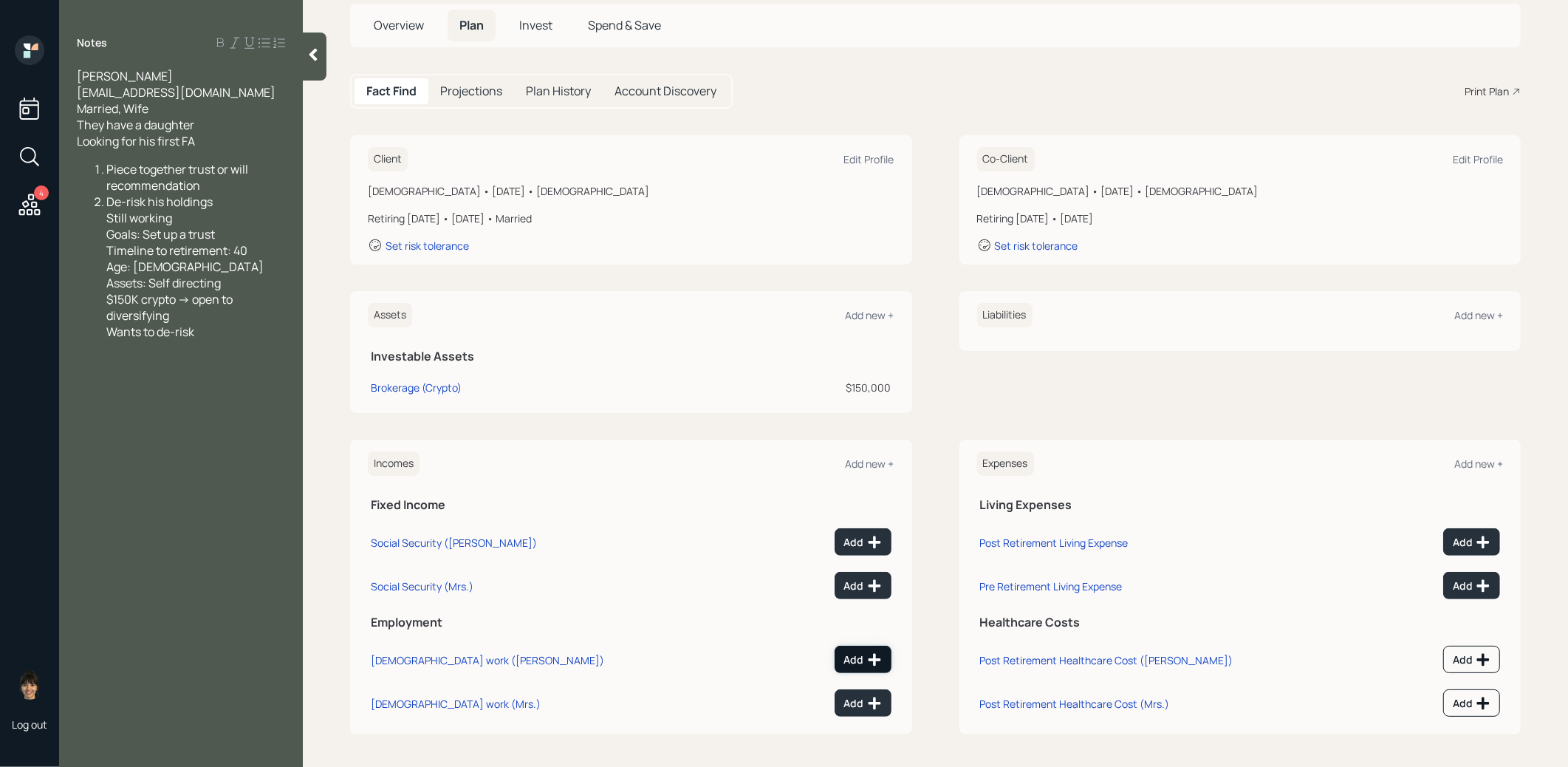
click at [868, 654] on icon at bounding box center [875, 660] width 15 height 15
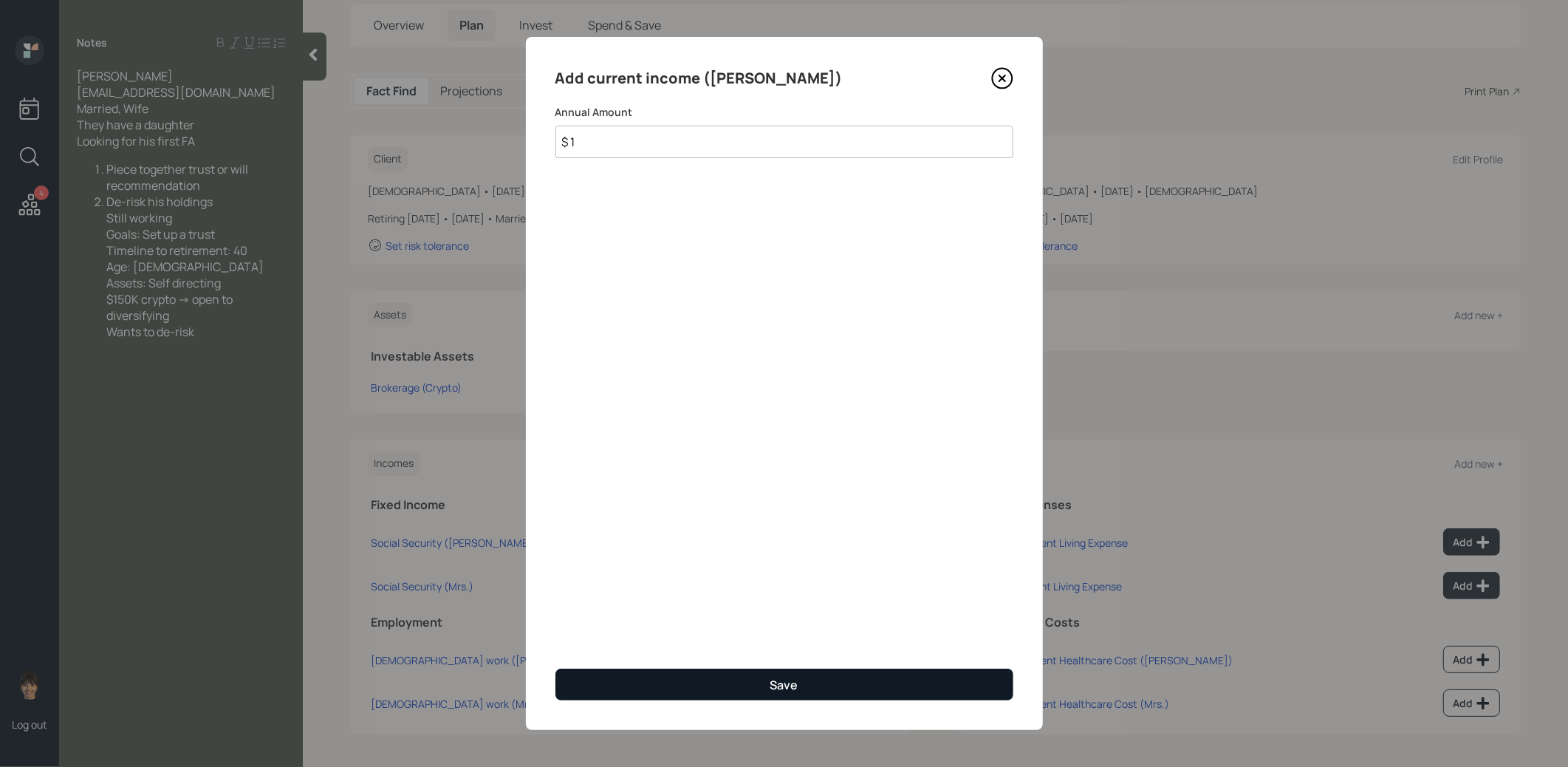
type input "$ 1"
click at [755, 685] on button "Save" at bounding box center [784, 684] width 458 height 32
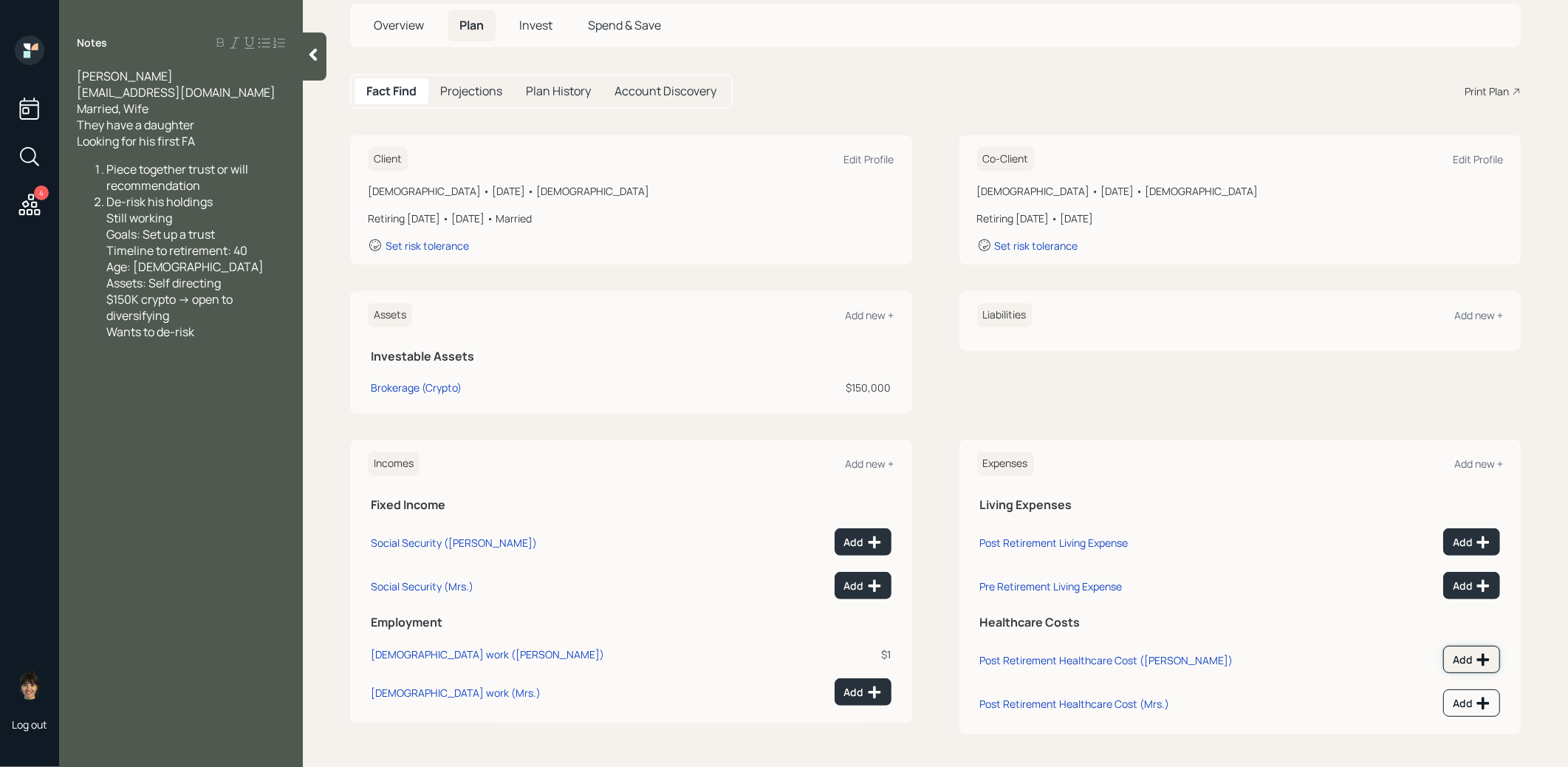
click at [1477, 659] on icon at bounding box center [1483, 660] width 15 height 15
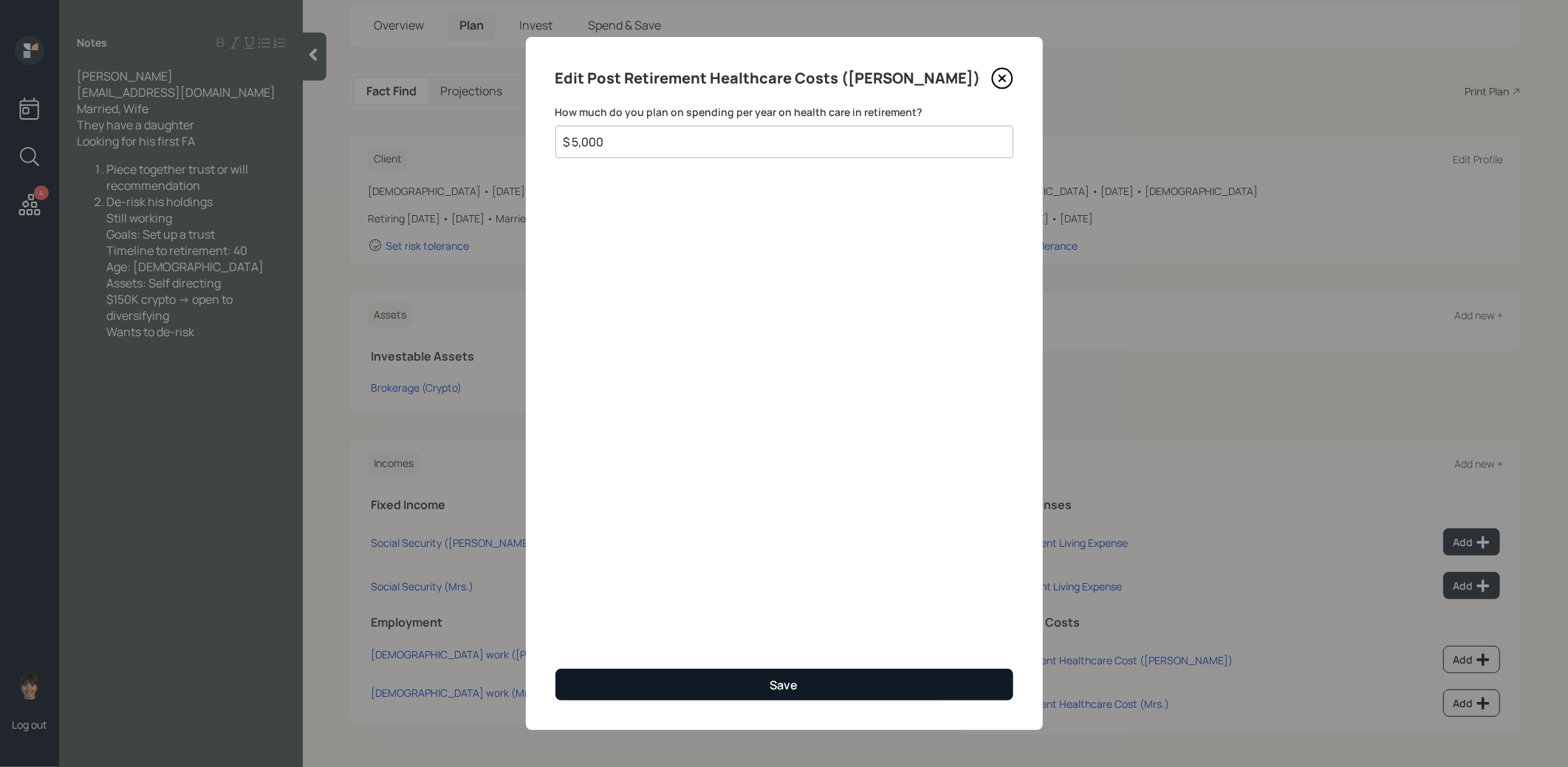
type input "$ 5,000"
click at [920, 672] on button "Save" at bounding box center [784, 684] width 458 height 32
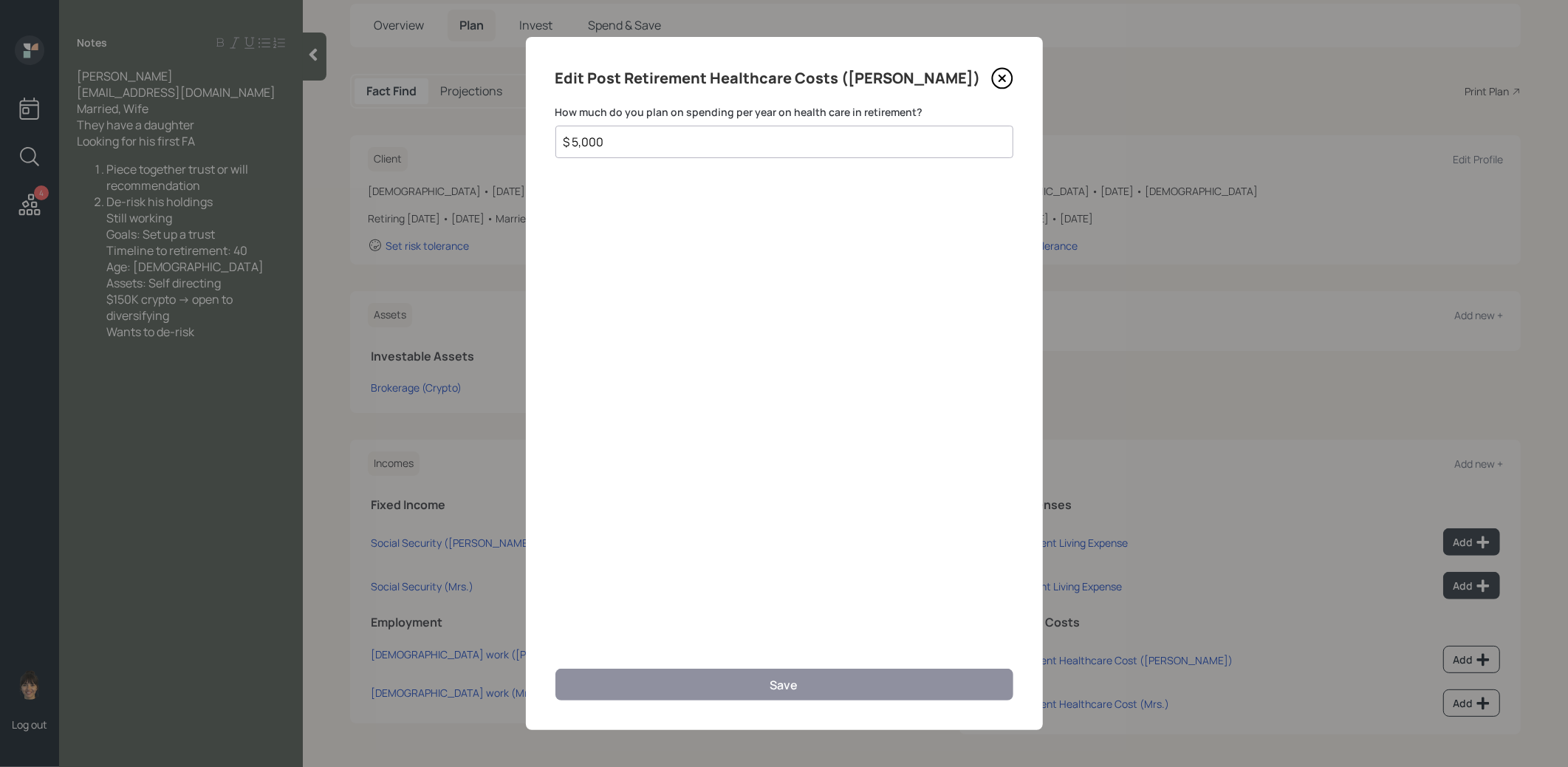
scroll to position [78, 0]
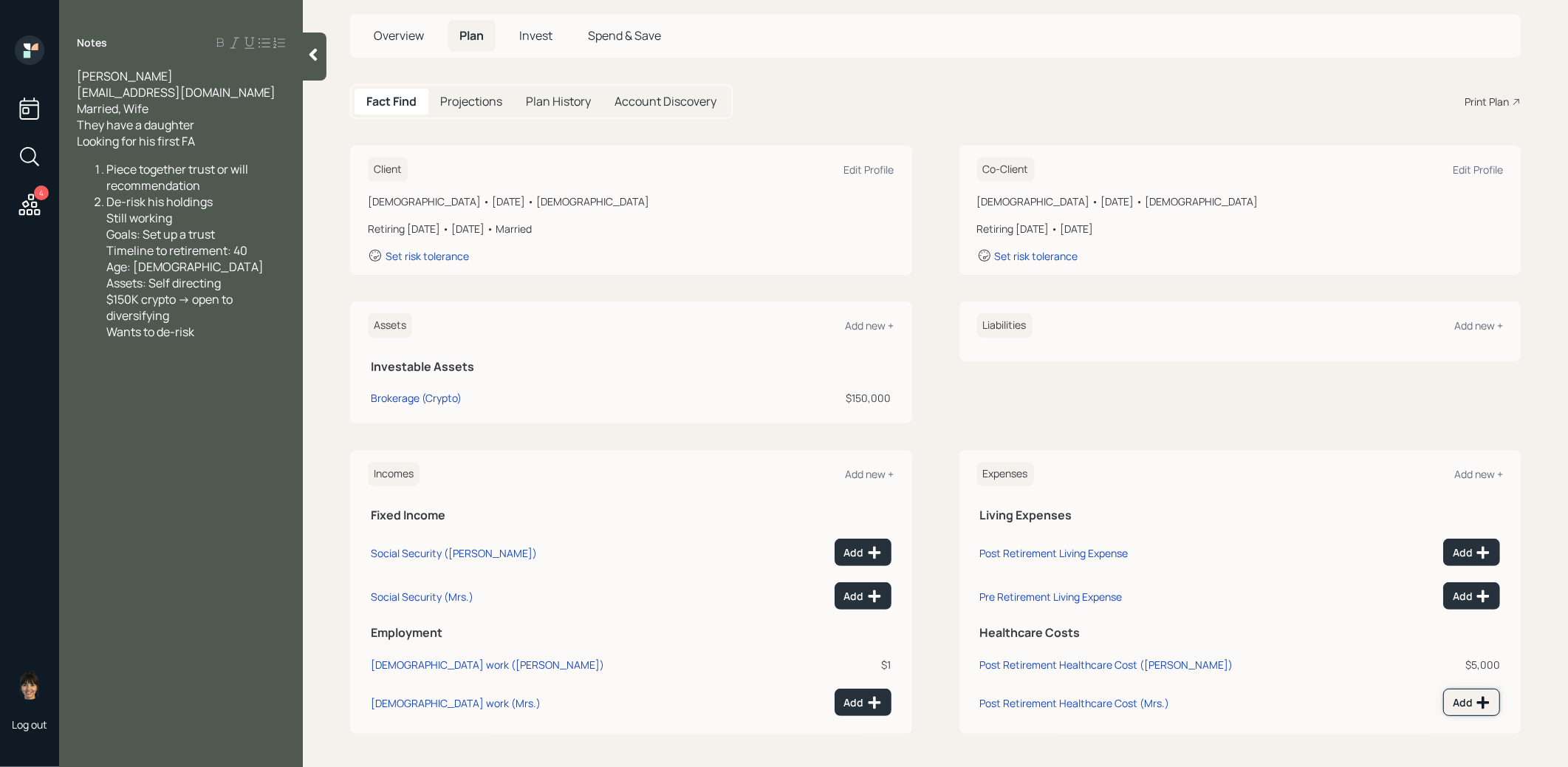
click at [1482, 701] on icon at bounding box center [1483, 702] width 12 height 12
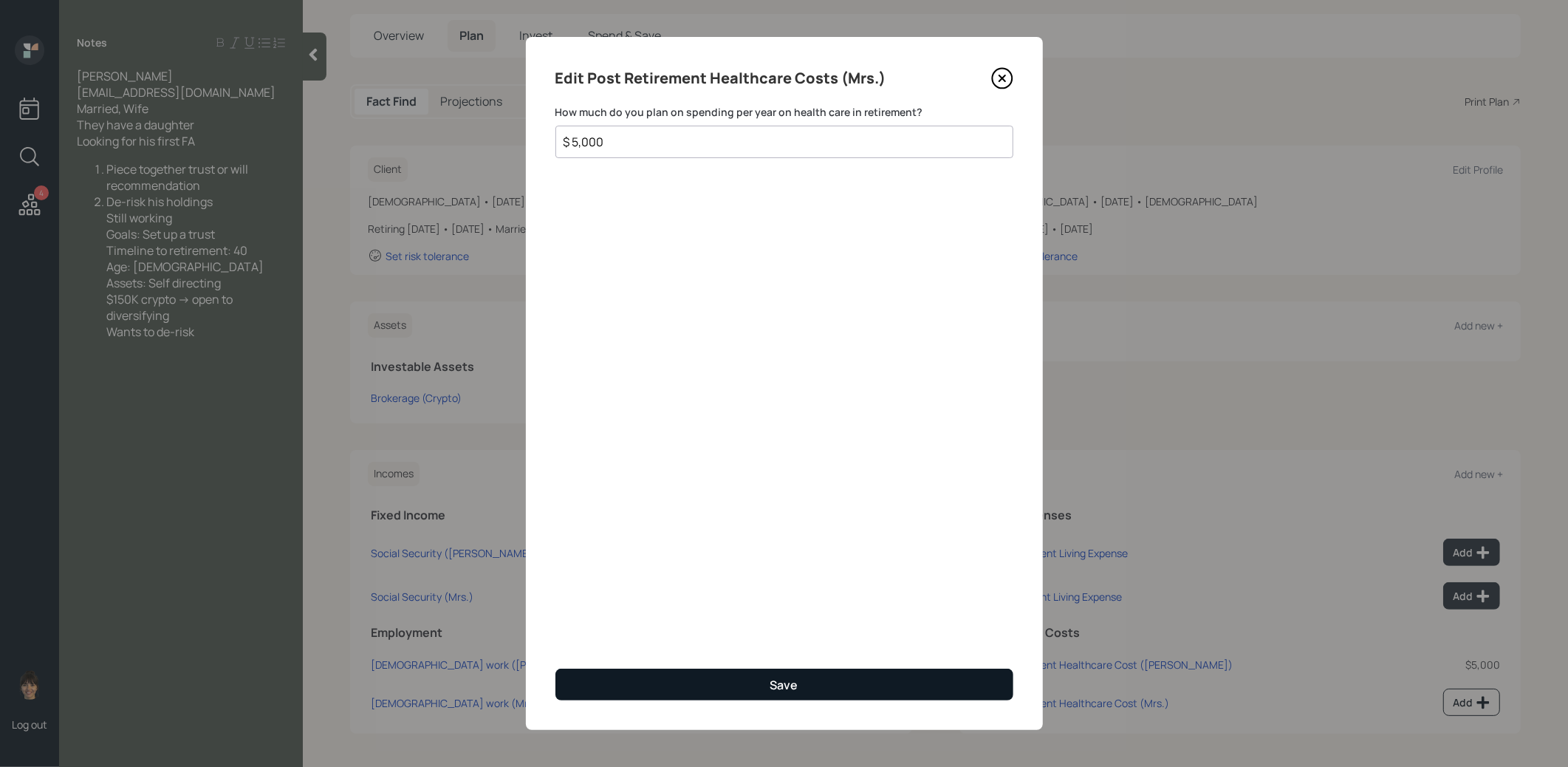
type input "$ 5,000"
click at [961, 681] on button "Save" at bounding box center [784, 684] width 458 height 32
